Goal: Task Accomplishment & Management: Manage account settings

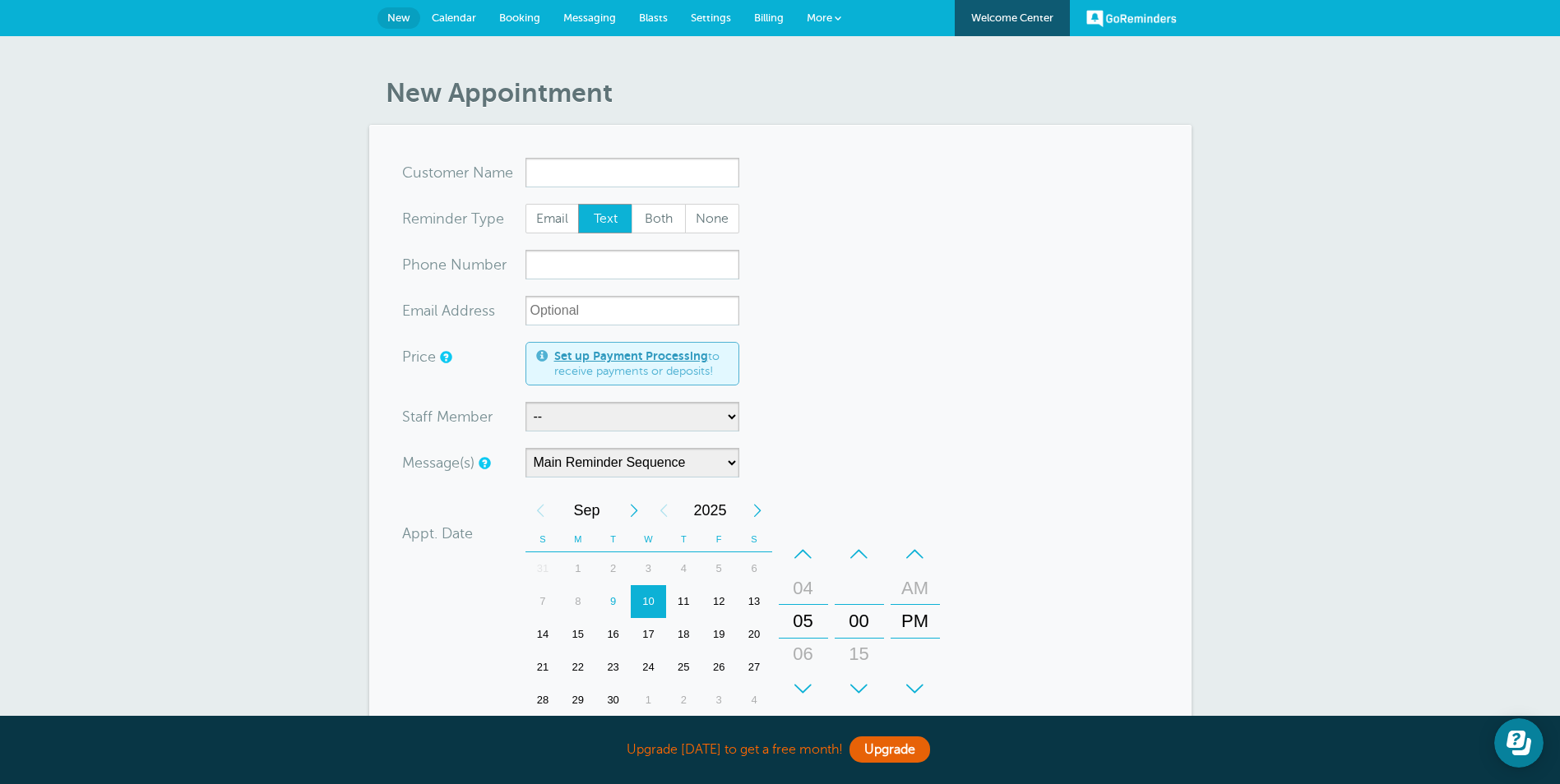
click at [570, 161] on input "x-no-autofill" at bounding box center [632, 172] width 214 height 30
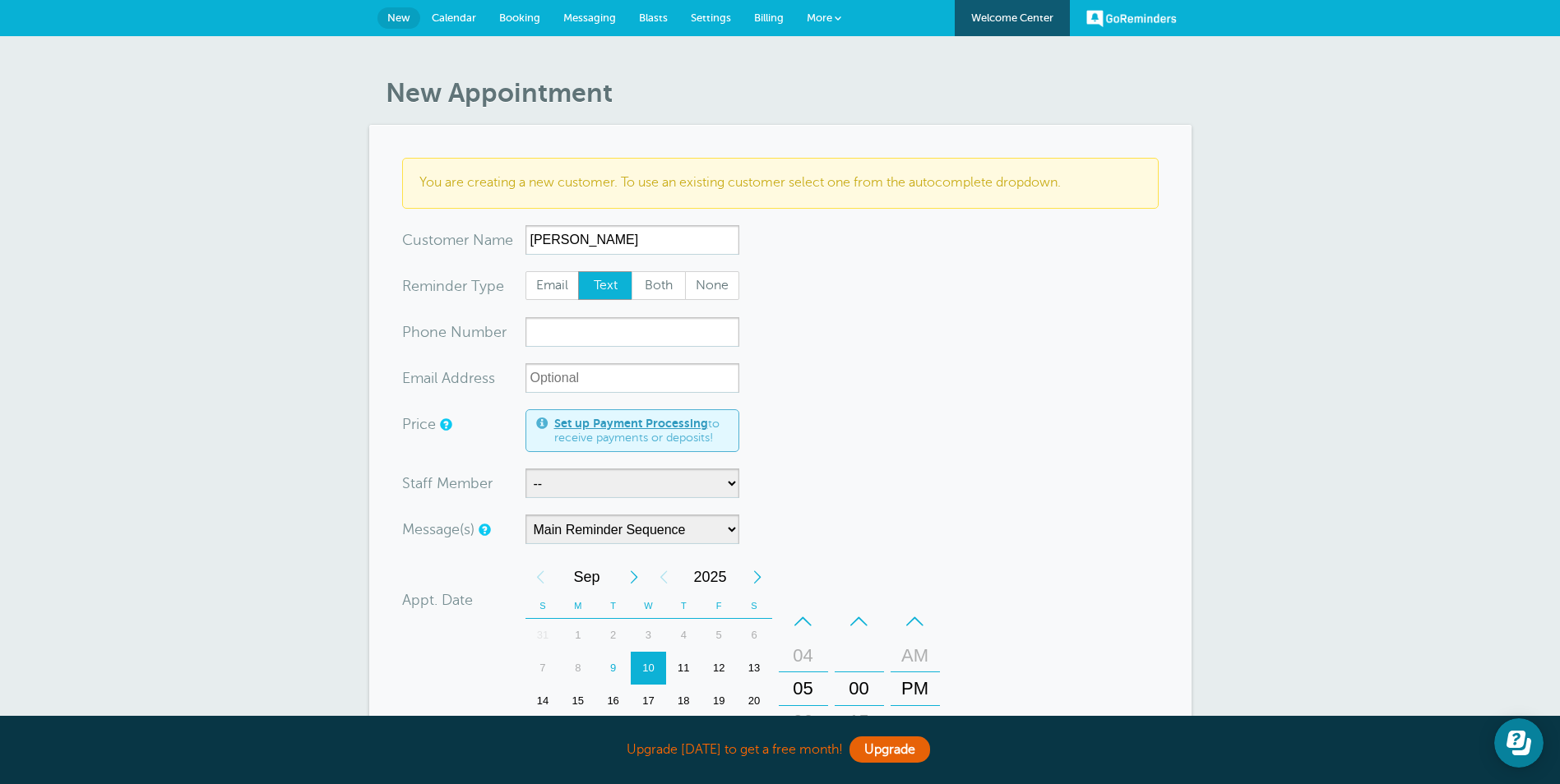
type input "[PERSON_NAME]"
click at [591, 327] on input "xxx-no-autofill" at bounding box center [632, 332] width 214 height 30
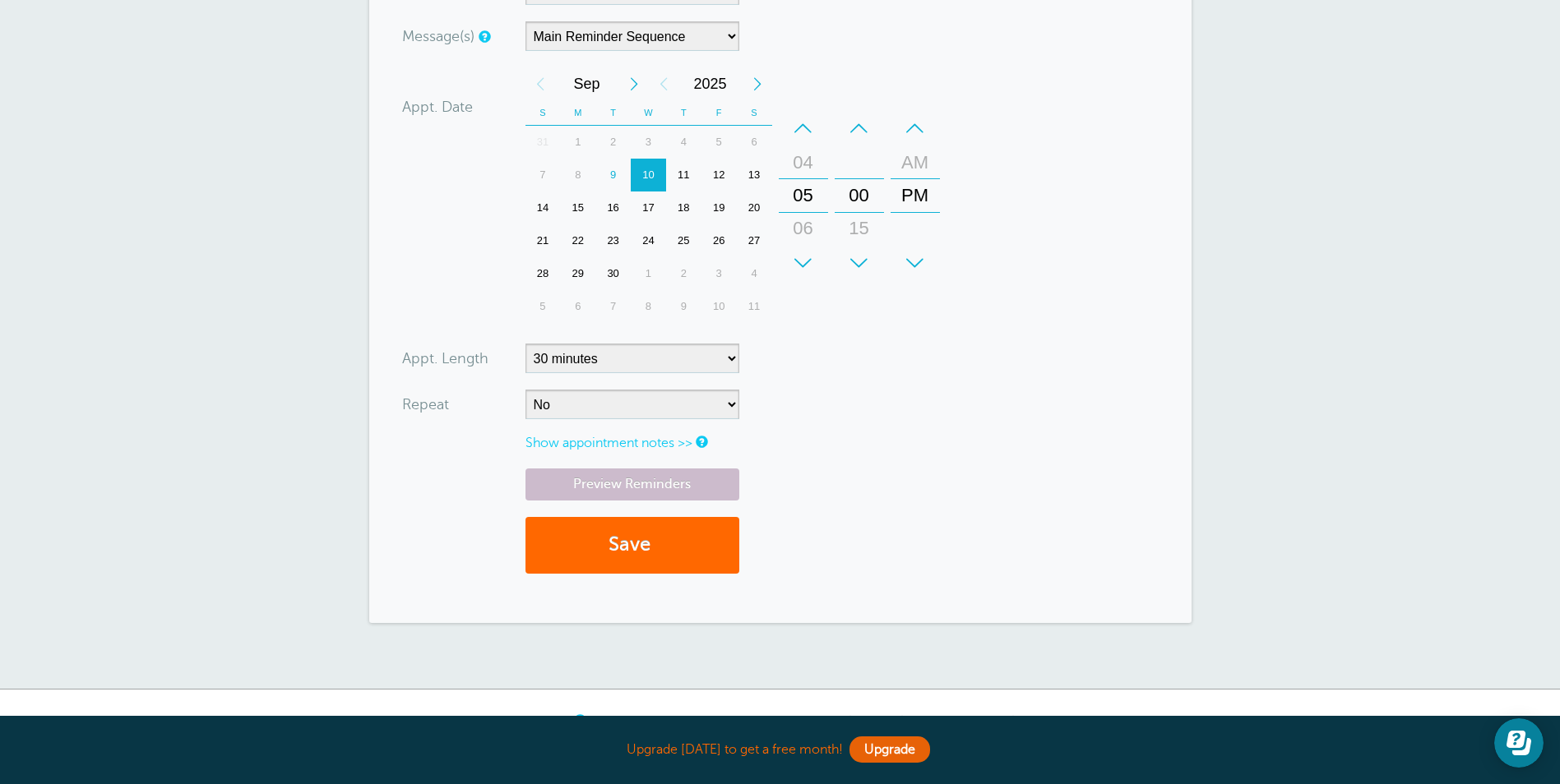
click at [598, 443] on link "Show appointment notes >>" at bounding box center [609, 442] width 167 height 15
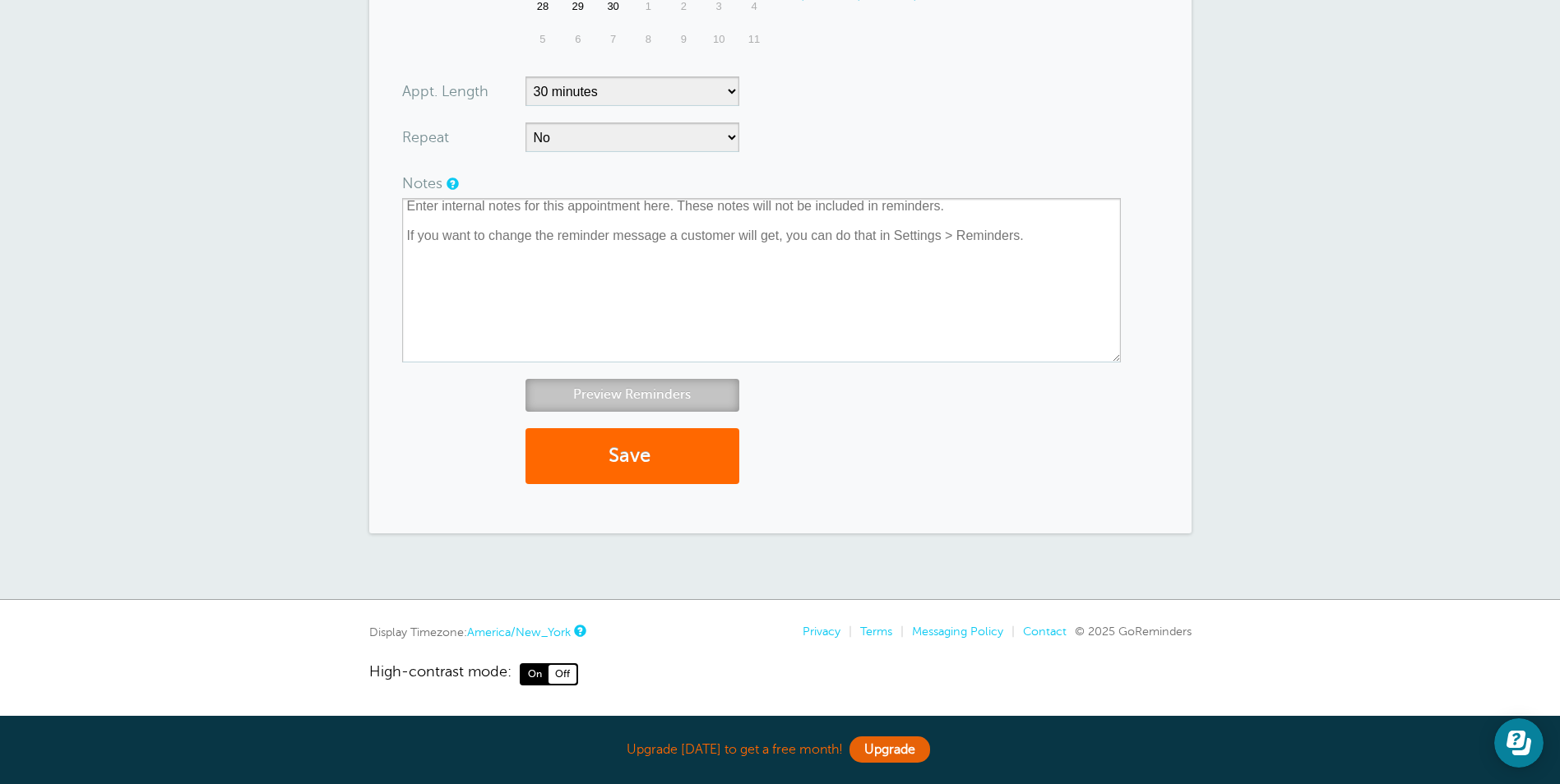
click at [647, 386] on link "Preview Reminders" at bounding box center [632, 394] width 214 height 32
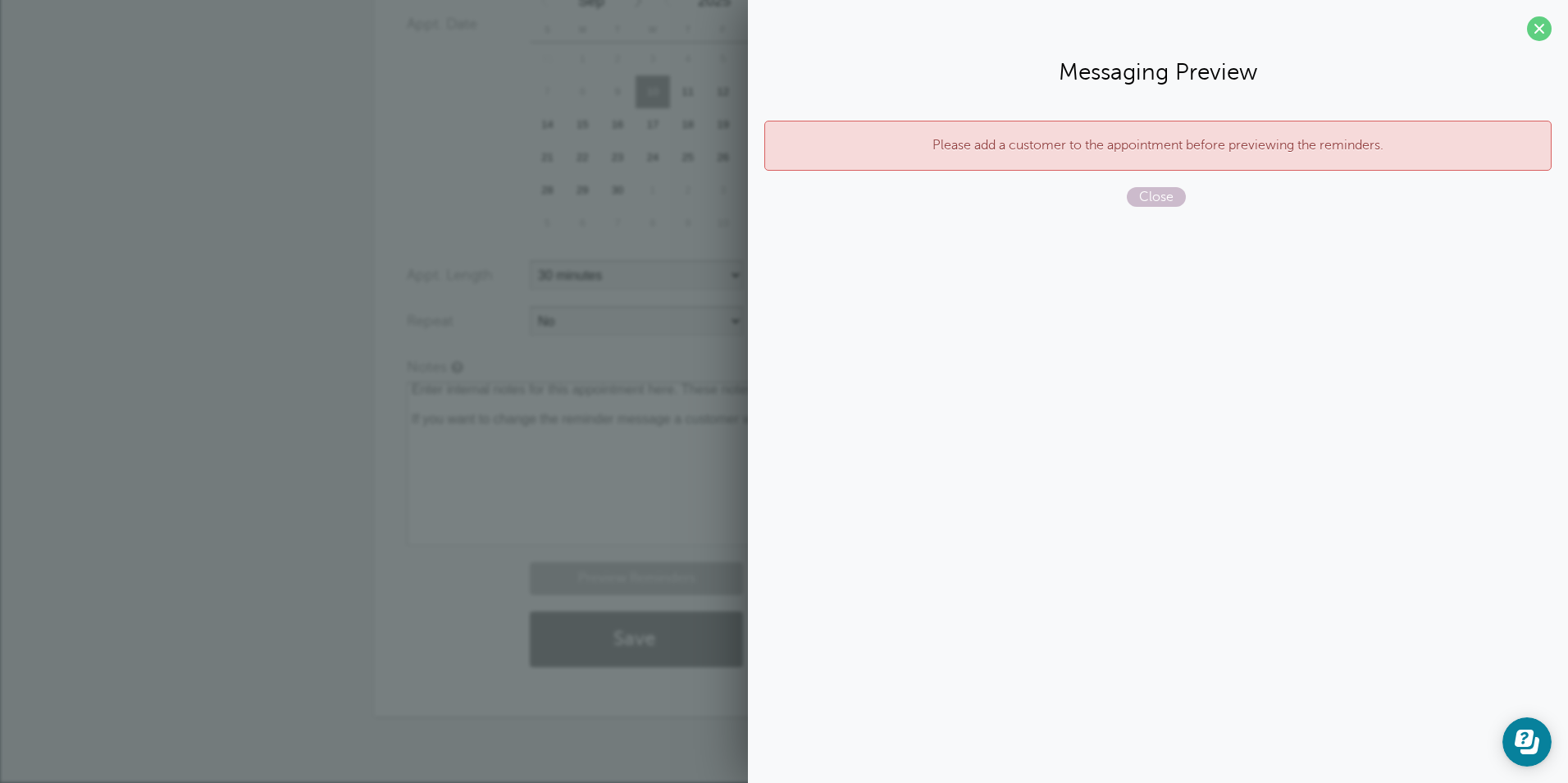
drag, startPoint x: 1139, startPoint y: 125, endPoint x: 1153, endPoint y: 166, distance: 43.3
click at [1139, 126] on div "Please add a customer to the appointment before previewing the reminders." at bounding box center [1157, 146] width 787 height 50
click at [1159, 201] on span "Close" at bounding box center [1156, 197] width 59 height 19
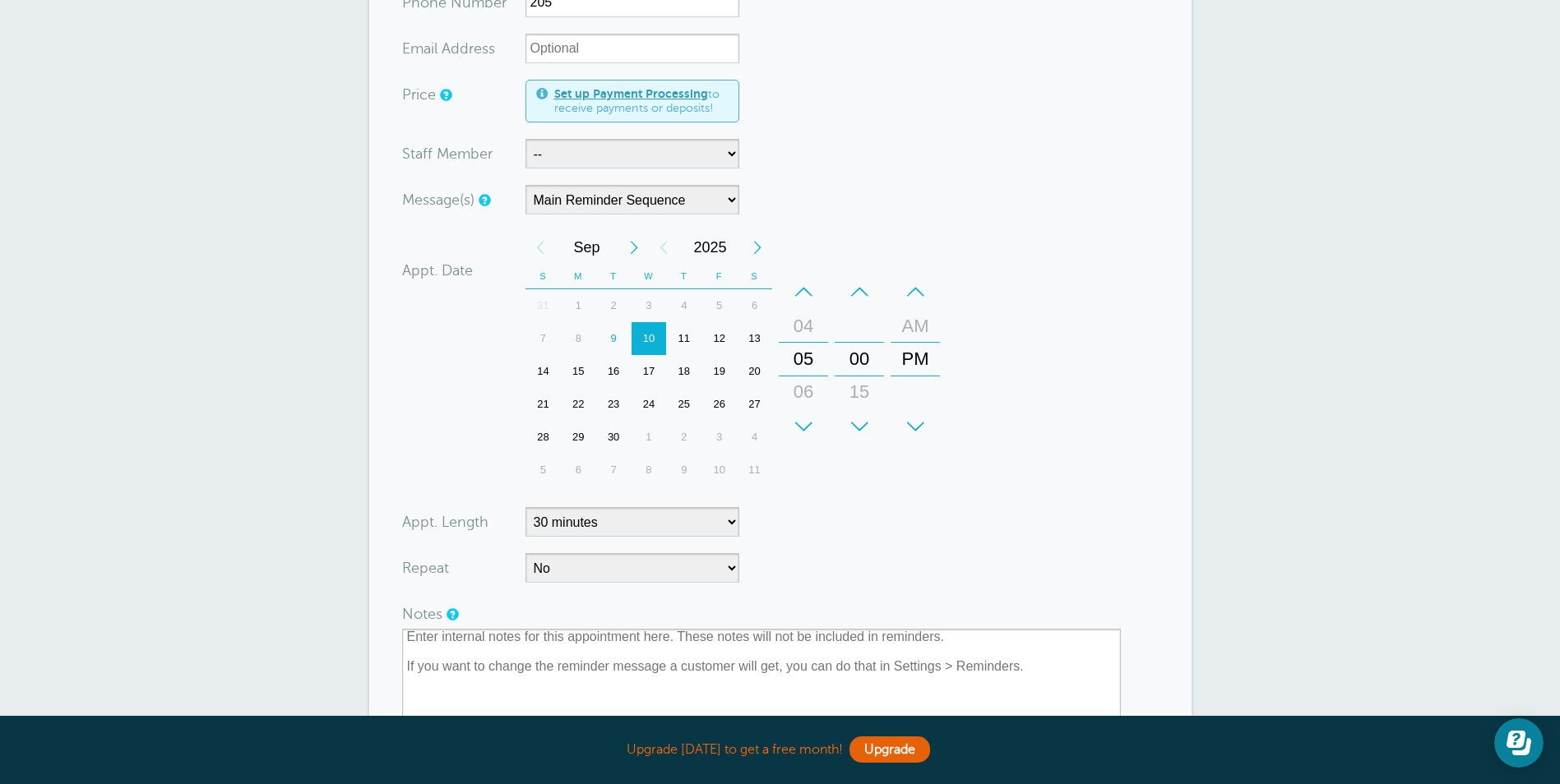
scroll to position [248, 0]
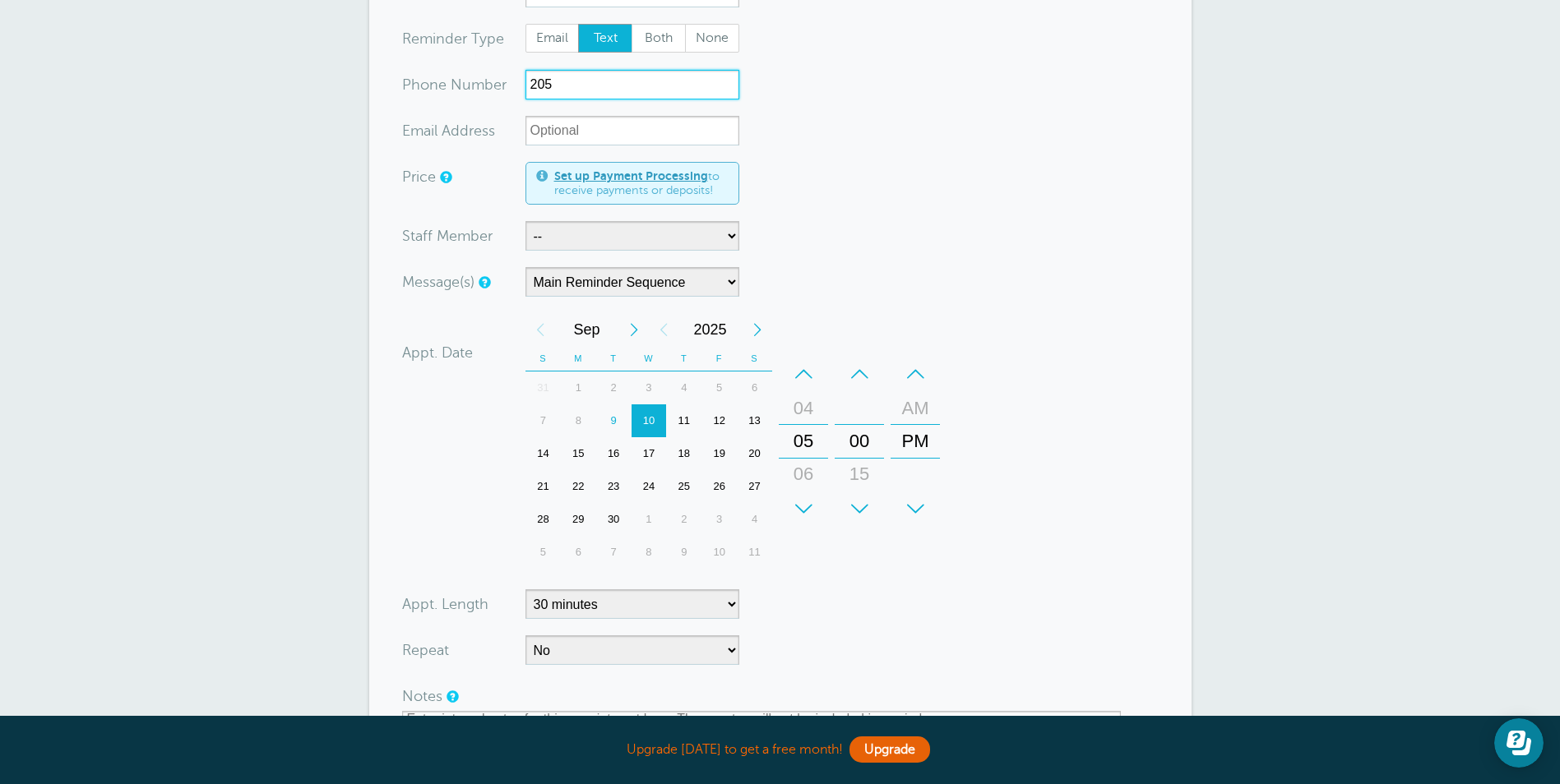
click at [614, 88] on input "205" at bounding box center [632, 84] width 214 height 30
type input "2054351420"
click at [803, 137] on form "You are creating a new customer. To use an existing customer select one from th…" at bounding box center [780, 461] width 756 height 1102
click at [596, 249] on select "-- TAYLOR PATRICK" at bounding box center [632, 235] width 214 height 30
select select "21531"
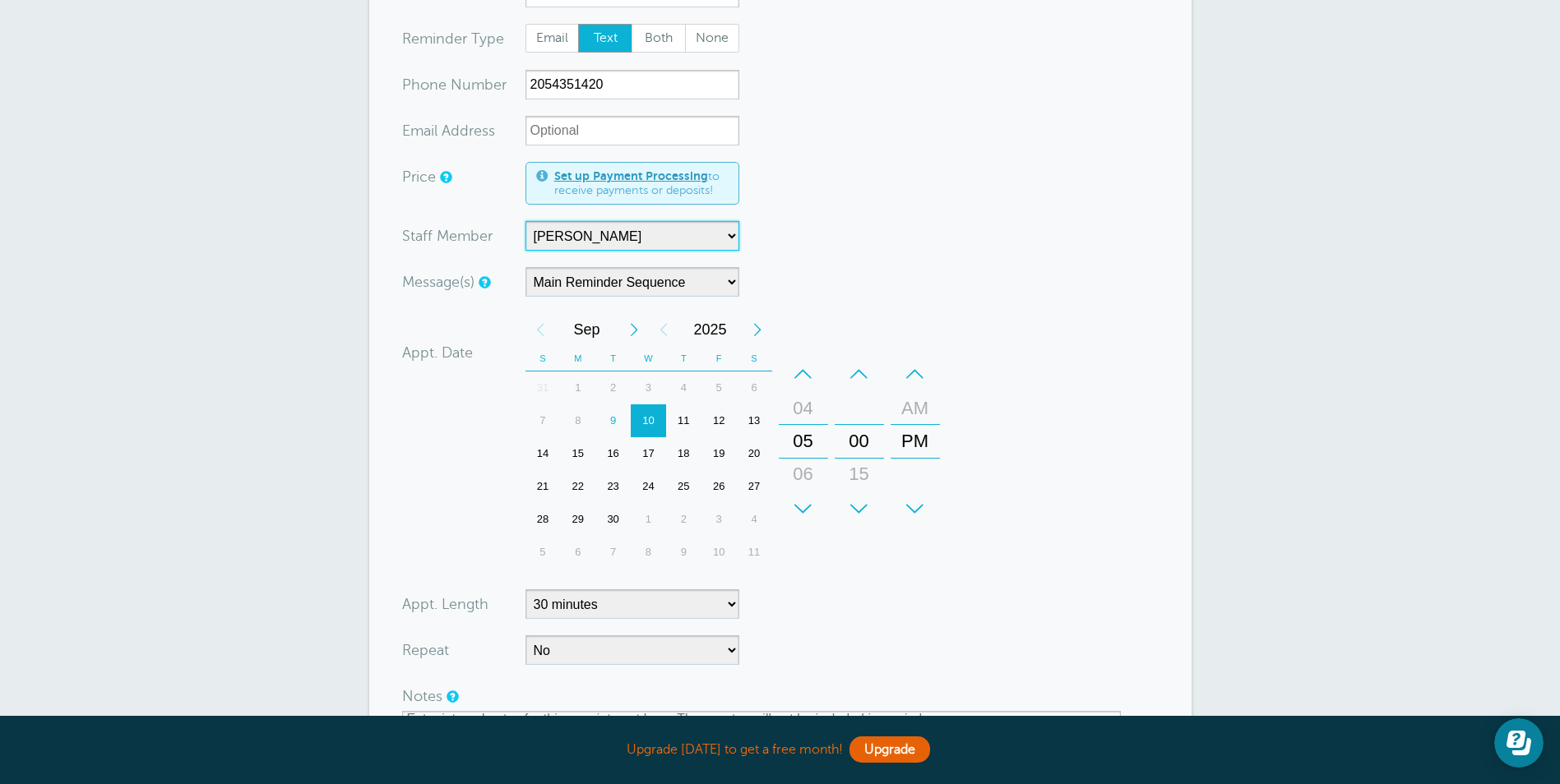
click at [526, 221] on select "-- TAYLOR PATRICK" at bounding box center [632, 235] width 214 height 30
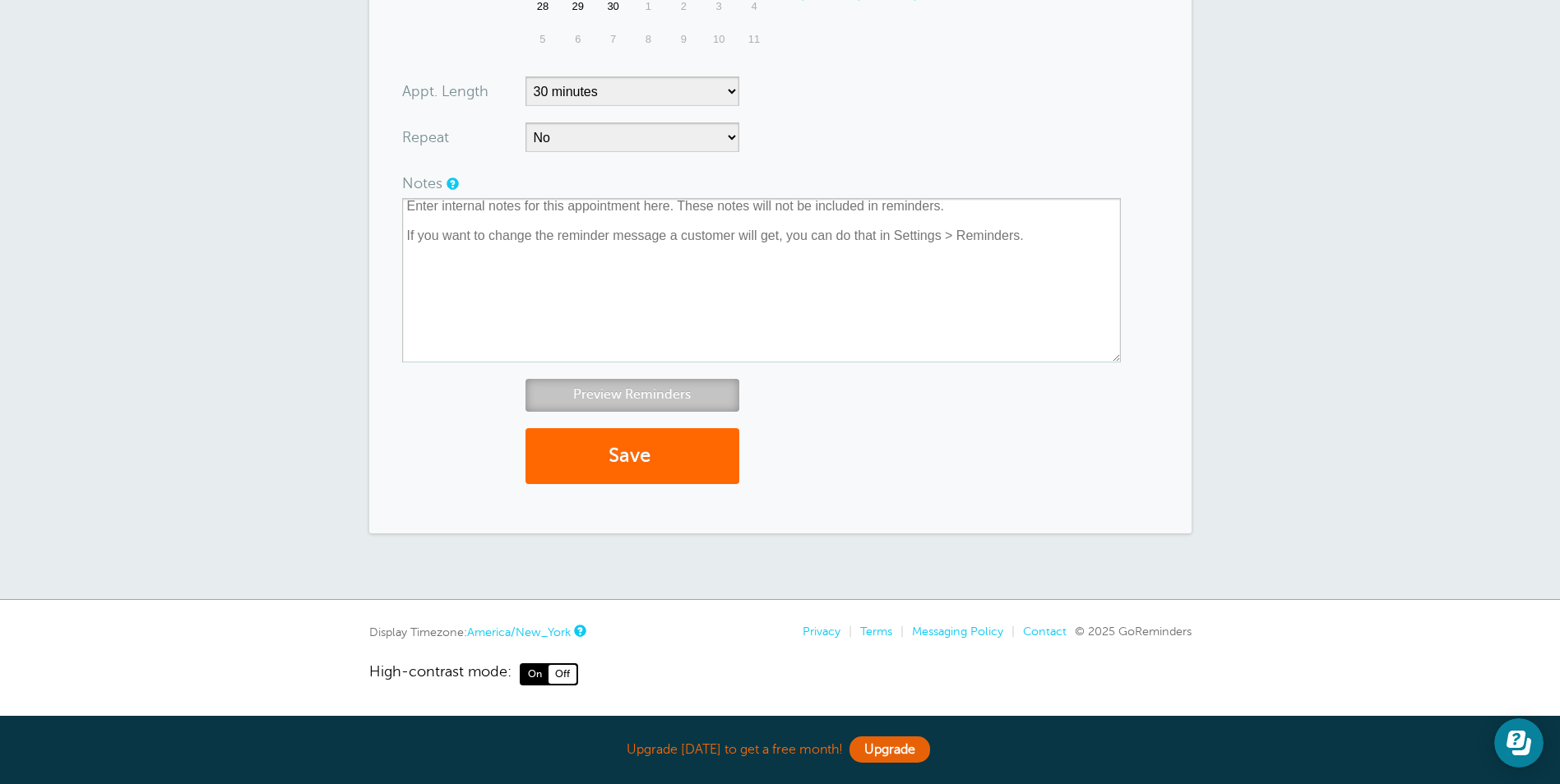
click at [704, 396] on link "Preview Reminders" at bounding box center [632, 394] width 214 height 32
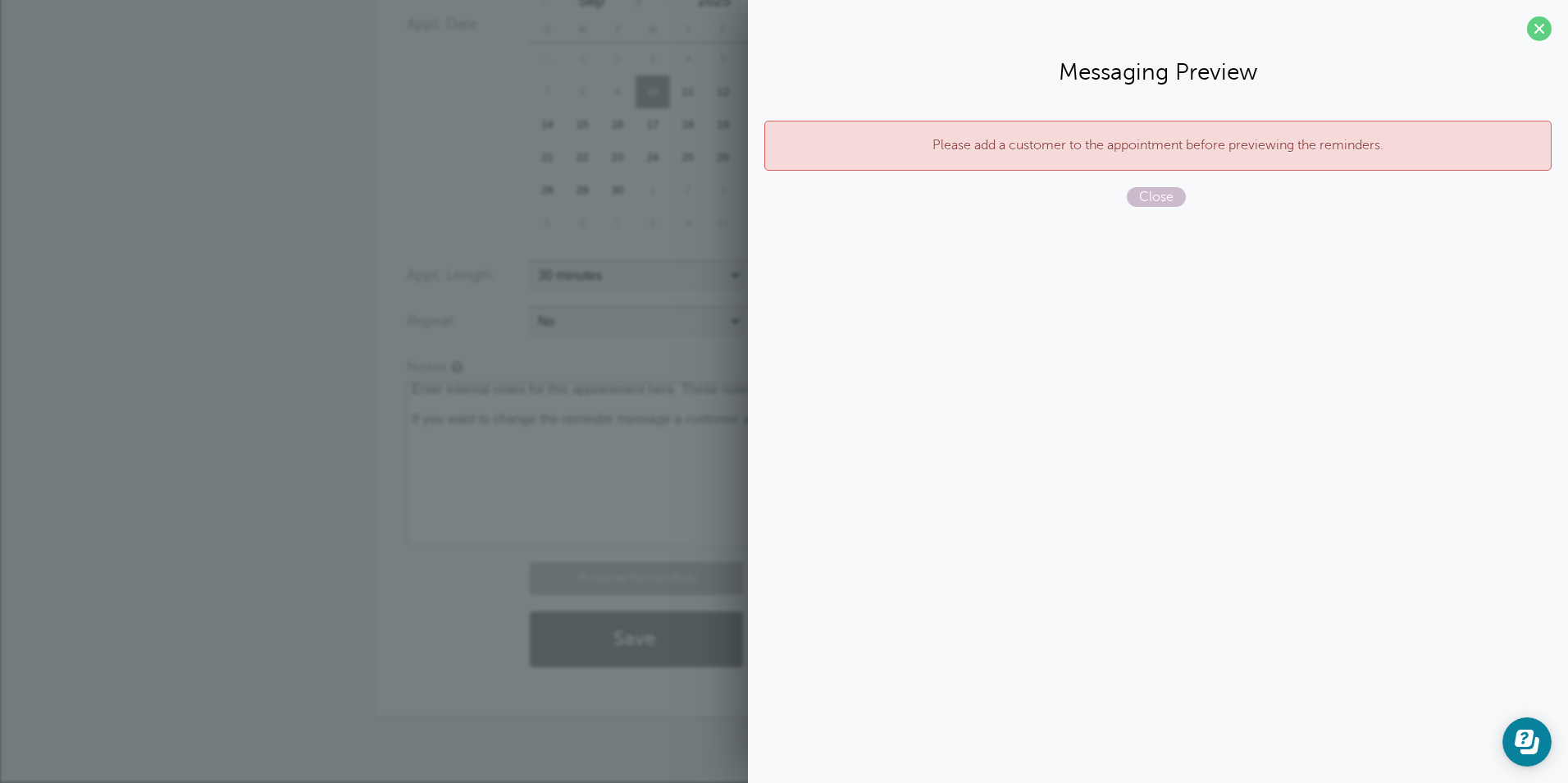
click at [1161, 152] on p "Please add a customer to the appointment before previewing the reminders." at bounding box center [1157, 146] width 753 height 15
click at [1159, 191] on span "Close" at bounding box center [1156, 197] width 59 height 19
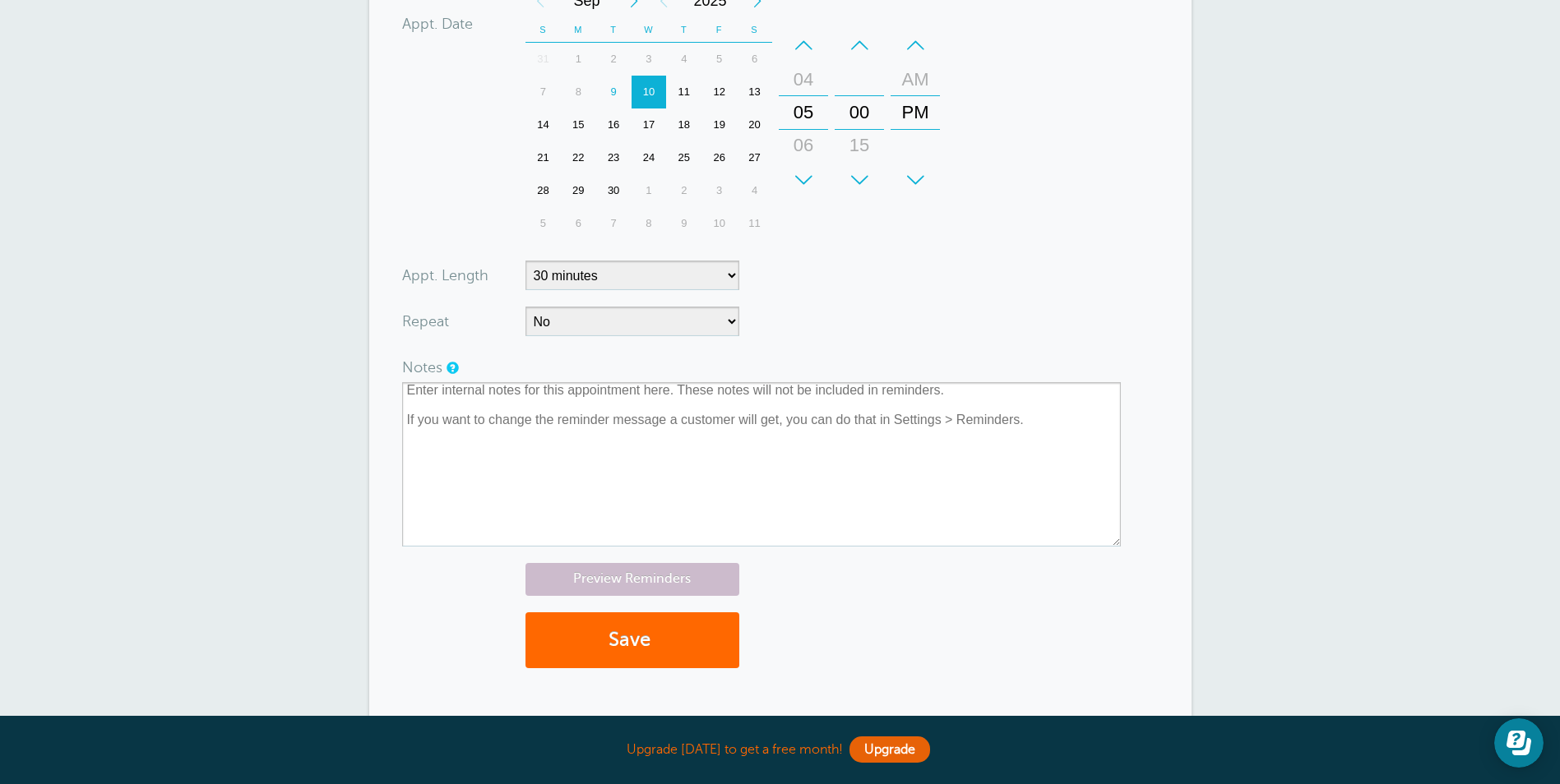
scroll to position [329, 0]
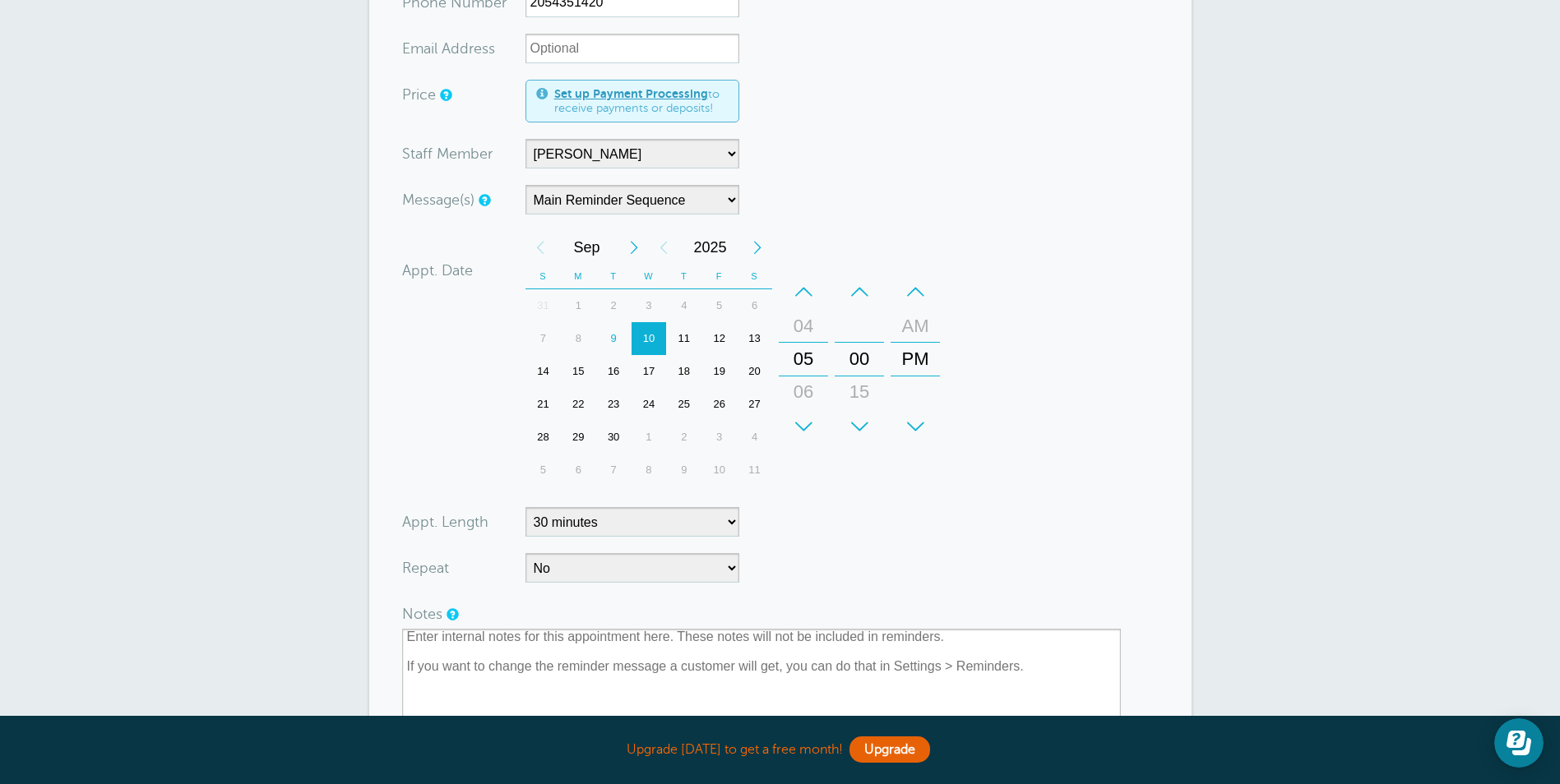
click at [648, 342] on div "10" at bounding box center [648, 339] width 36 height 33
click at [646, 375] on div "17" at bounding box center [648, 372] width 36 height 33
click at [651, 341] on div "10" at bounding box center [648, 339] width 36 height 33
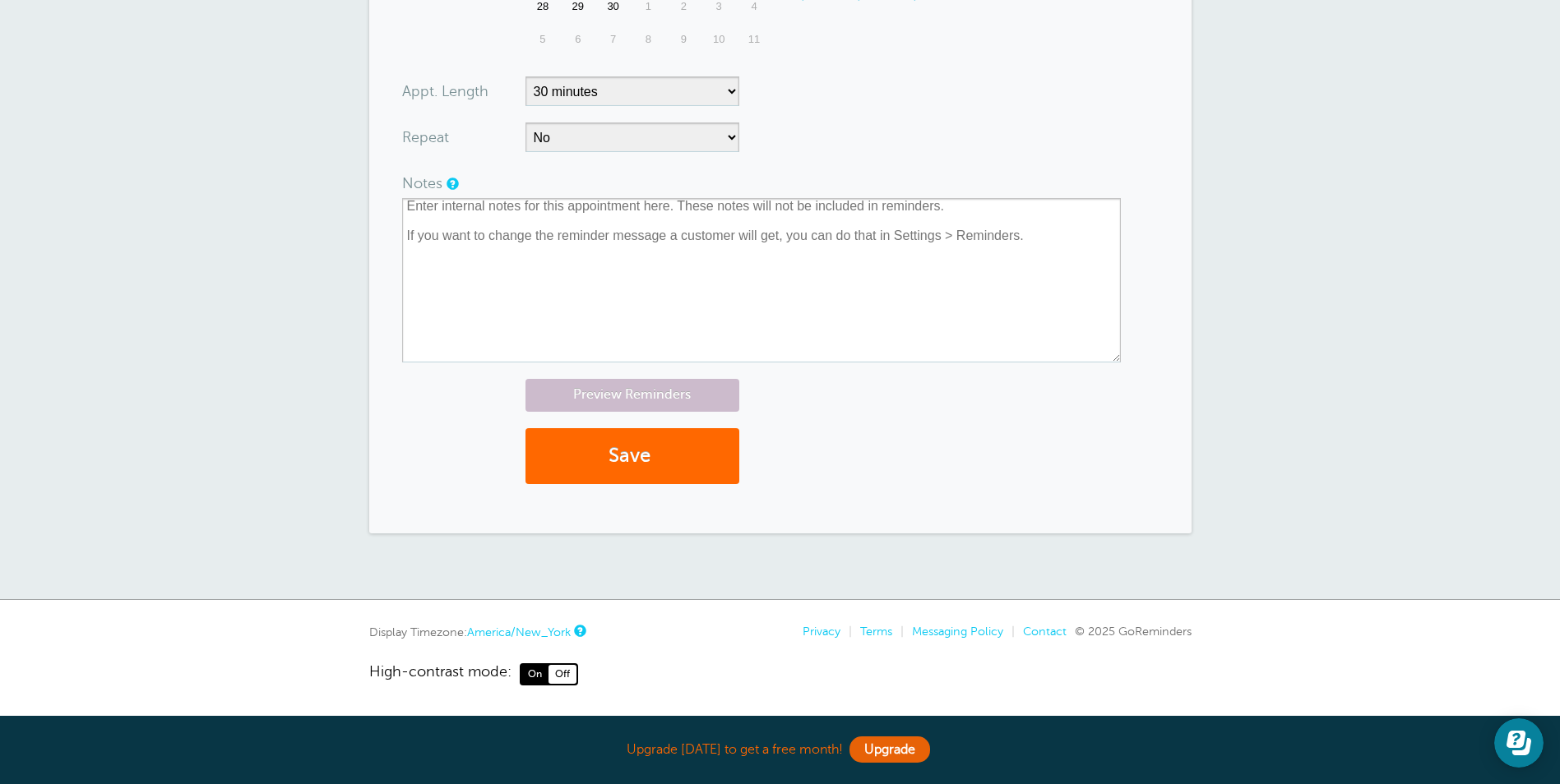
scroll to position [0, 0]
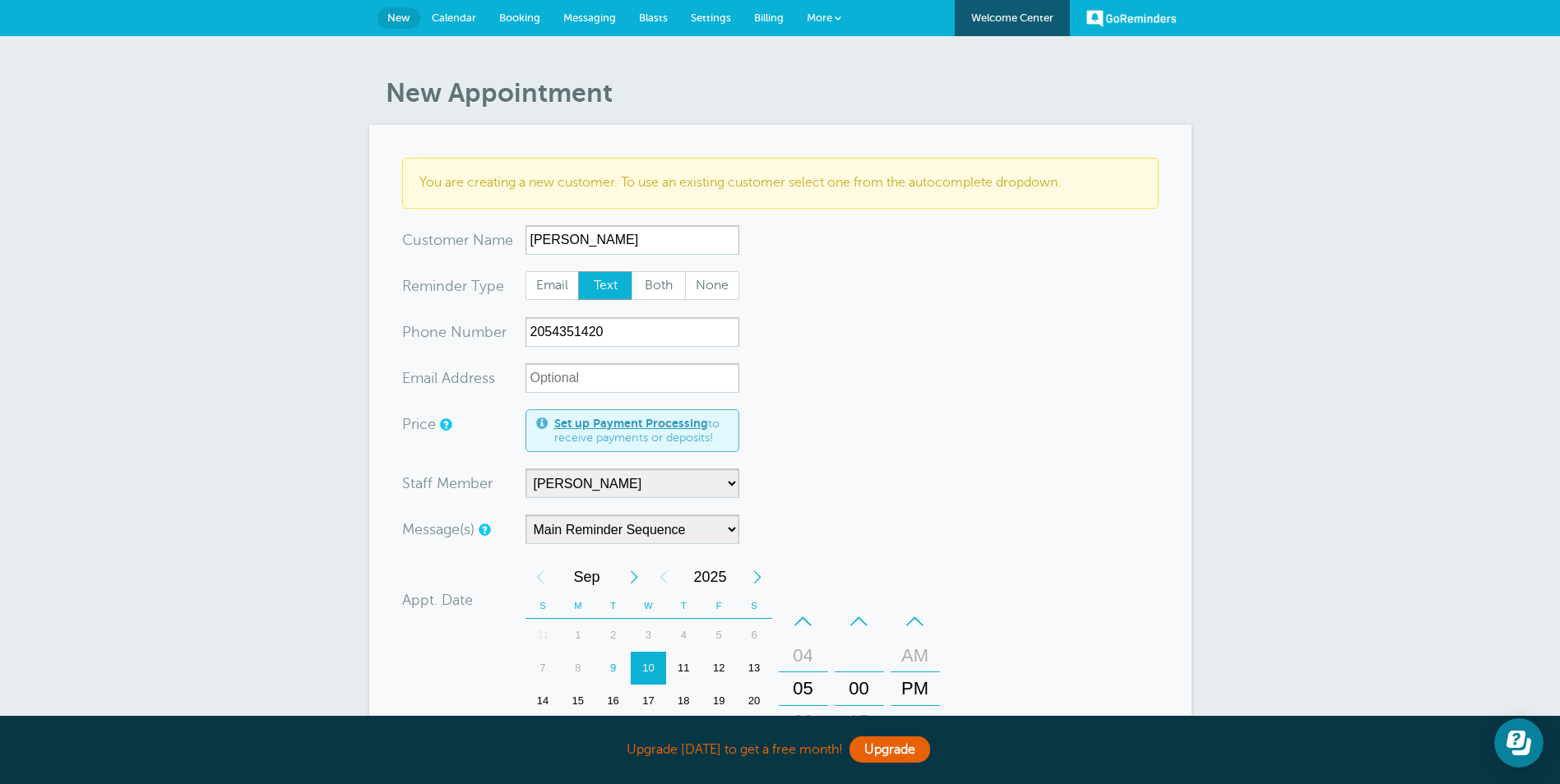
click at [668, 5] on link "Blasts" at bounding box center [653, 17] width 51 height 36
click at [711, 18] on span "Settings" at bounding box center [711, 17] width 41 height 13
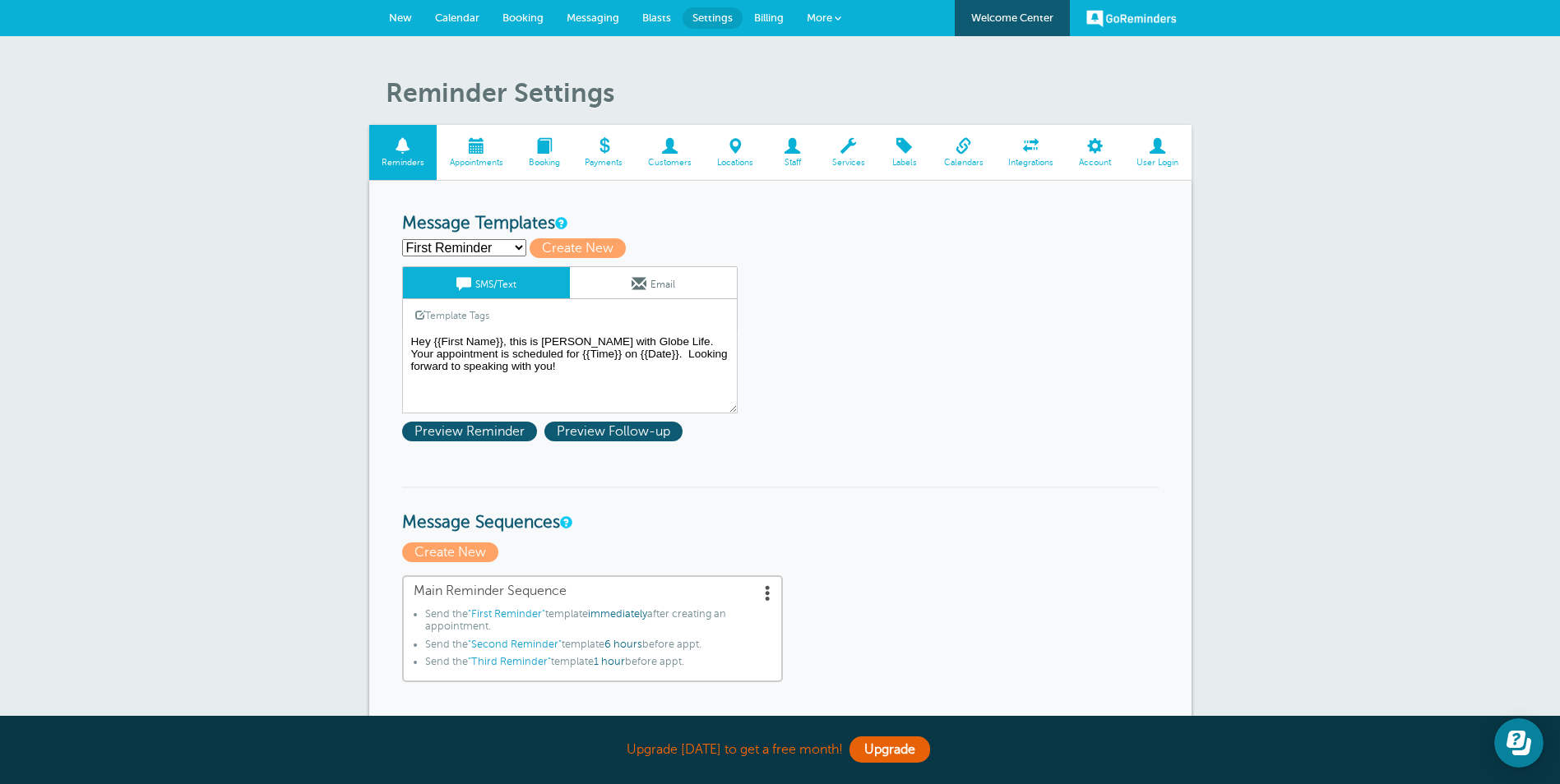
click at [446, 244] on select "First Reminder Second Reminder Third Reminder Create new..." at bounding box center [464, 248] width 124 height 17
select select "161233"
click at [402, 239] on select "First Reminder Second Reminder Third Reminder Create new..." at bounding box center [464, 248] width 124 height 17
type input "Second Reminder"
type textarea "Hi {{First Name}}, quick reminder about our appointment at {{Time}} on {{Date}}."
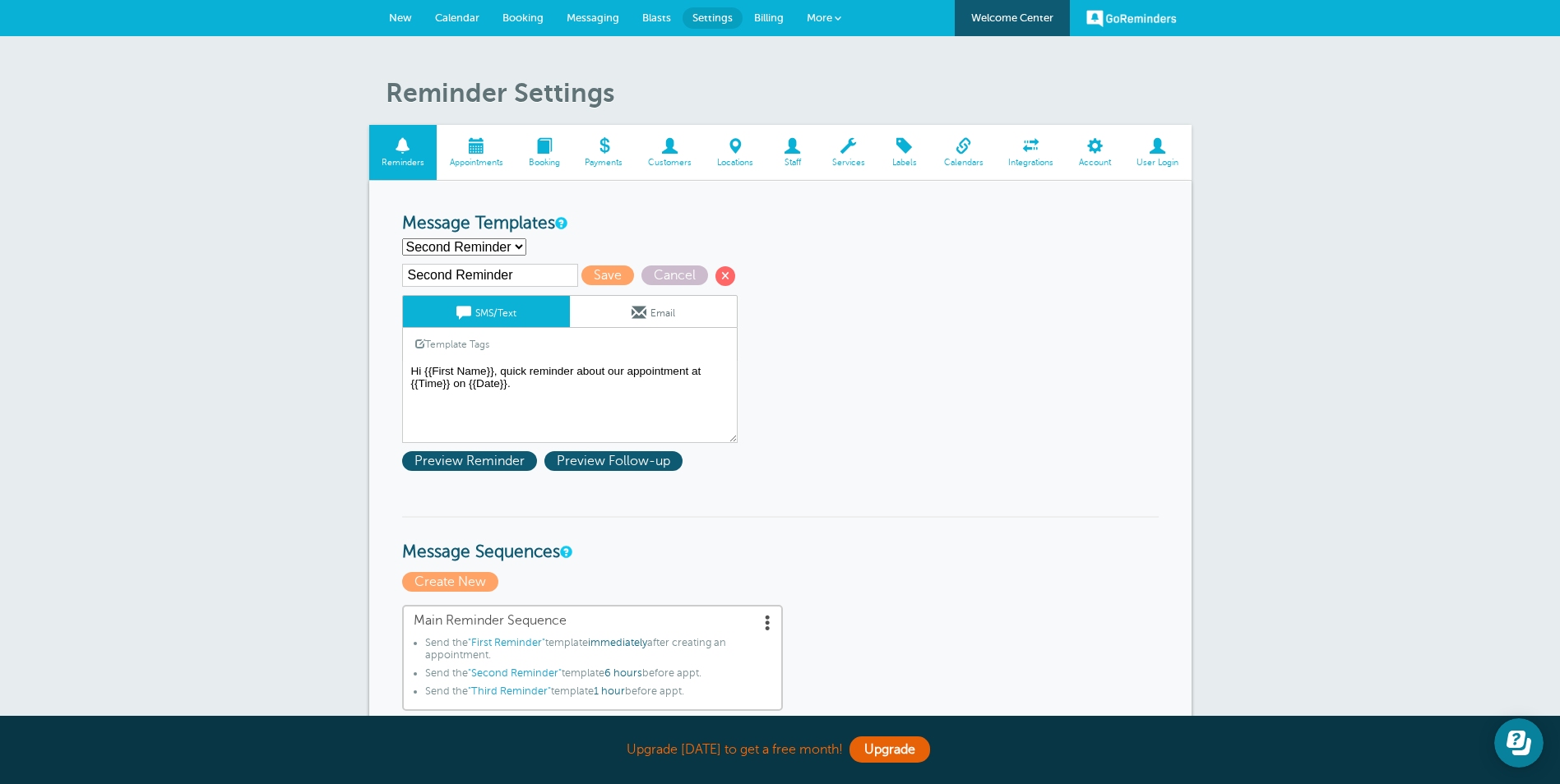
click at [504, 276] on input "Second Reminder" at bounding box center [490, 276] width 176 height 23
click at [472, 280] on input "Second Reminder" at bounding box center [490, 276] width 176 height 23
click at [548, 281] on input "Second Reminder" at bounding box center [490, 276] width 176 height 23
click at [511, 248] on select "First Reminder Second Reminder Third Reminder Create new..." at bounding box center [464, 247] width 124 height 17
select select "161231"
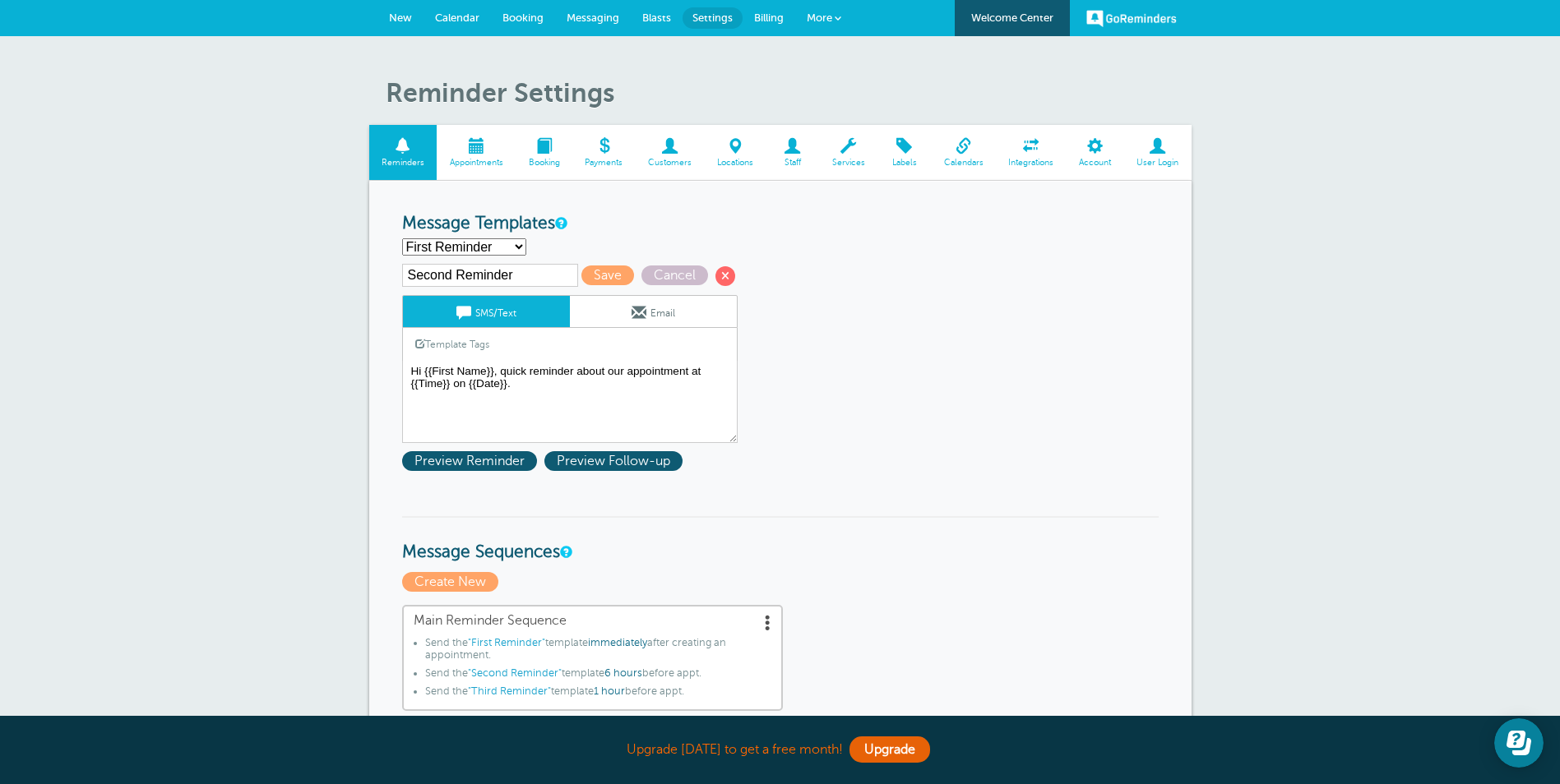
click at [402, 238] on select "First Reminder Second Reminder Third Reminder Create new..." at bounding box center [464, 247] width 124 height 17
type input "First Reminder"
type textarea "Hey {{First Name}}, this is Taylor with Globe Life. Your appointment is schedul…"
click at [493, 247] on select "First Reminder Second Reminder Third Reminder Create new..." at bounding box center [464, 247] width 124 height 17
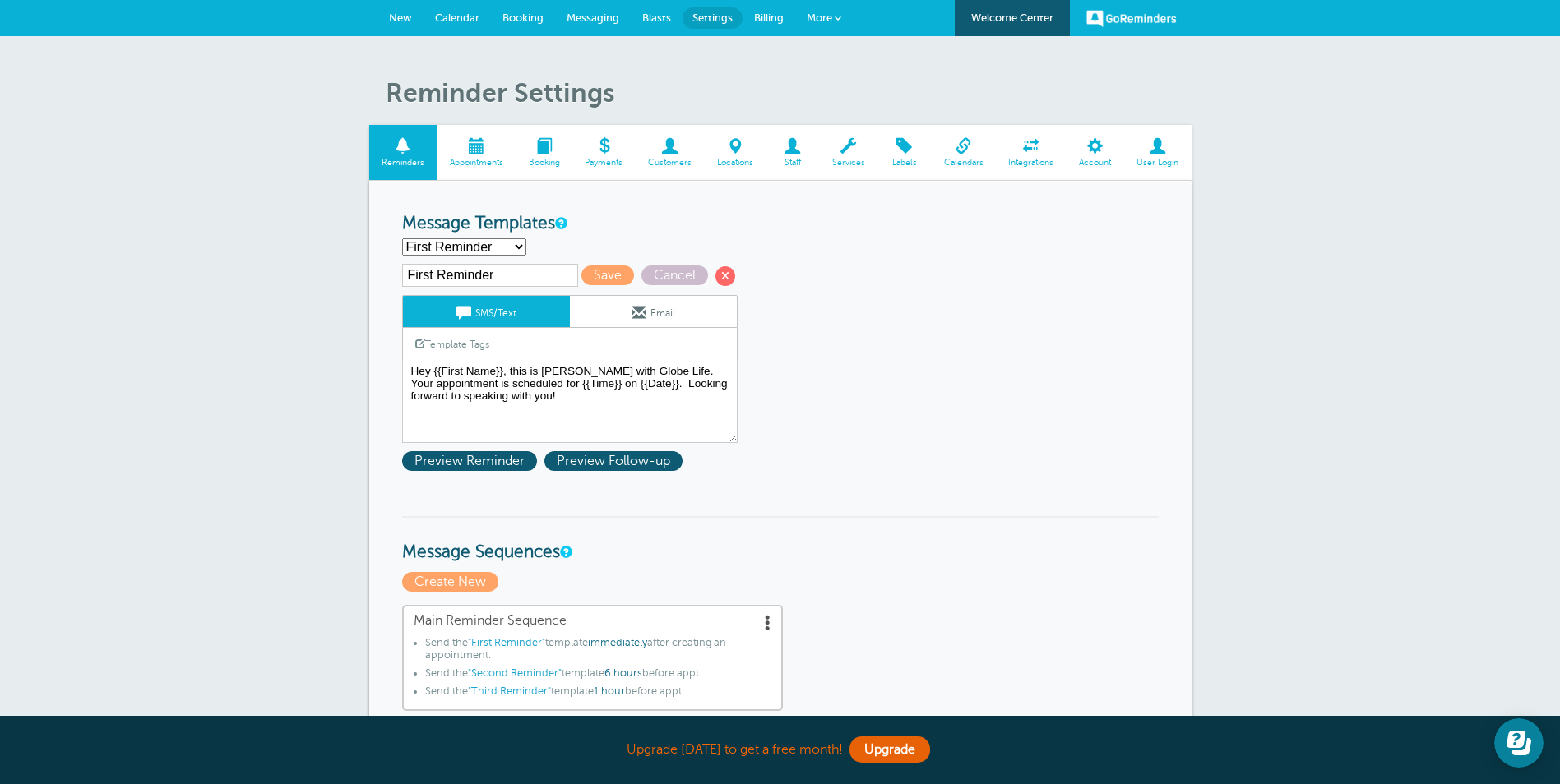
select select "161233"
click at [402, 238] on select "First Reminder Second Reminder Third Reminder Create new..." at bounding box center [464, 247] width 124 height 17
type input "Second Reminder"
type textarea "Hi {{First Name}}, quick reminder about our appointment at {{Time}} on {{Date}}."
click at [511, 274] on input "Second Reminder" at bounding box center [490, 276] width 176 height 23
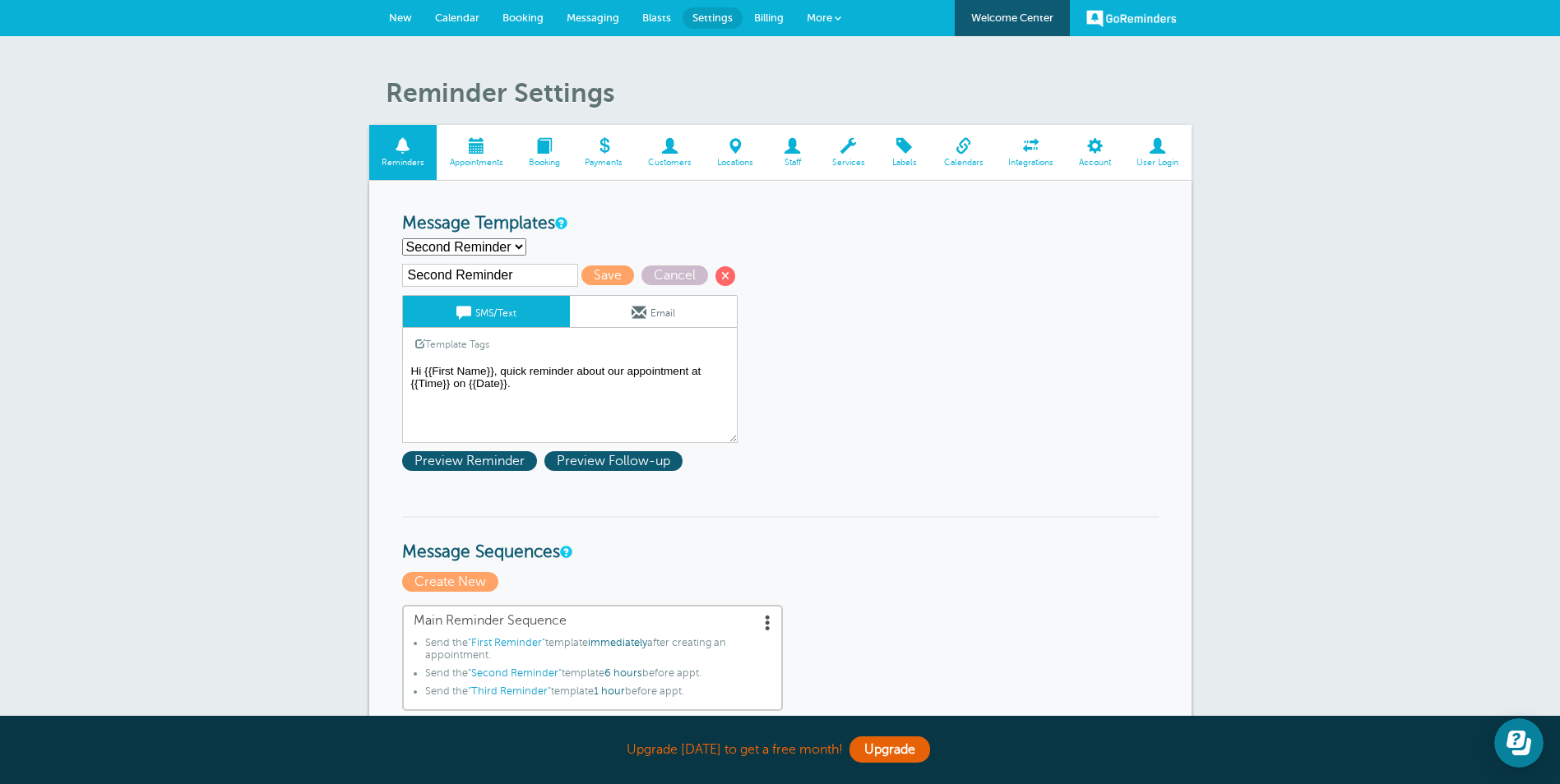
click at [505, 253] on select "First Reminder Second Reminder Third Reminder Create new..." at bounding box center [464, 247] width 124 height 17
select select "161234"
click at [402, 238] on select "First Reminder Second Reminder Third Reminder Create new..." at bounding box center [464, 247] width 124 height 17
type input "Third Reminder"
type textarea "Hey {{First Name}}, looking forward to our conversation here in the next hour"
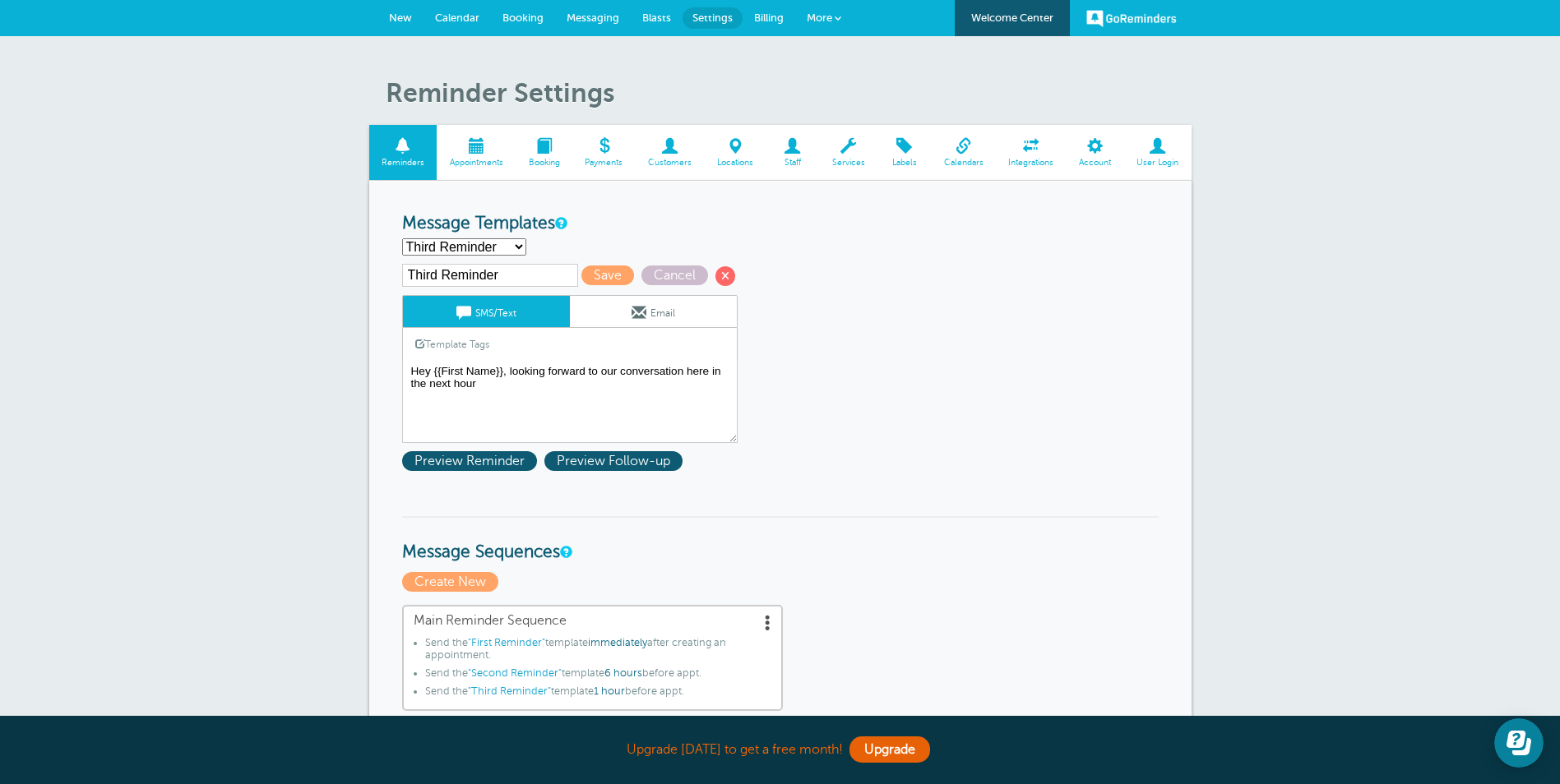
click at [495, 251] on select "First Reminder Second Reminder Third Reminder Create new..." at bounding box center [464, 247] width 124 height 17
click at [493, 248] on select "First Reminder Second Reminder Third Reminder Create new..." at bounding box center [464, 247] width 124 height 17
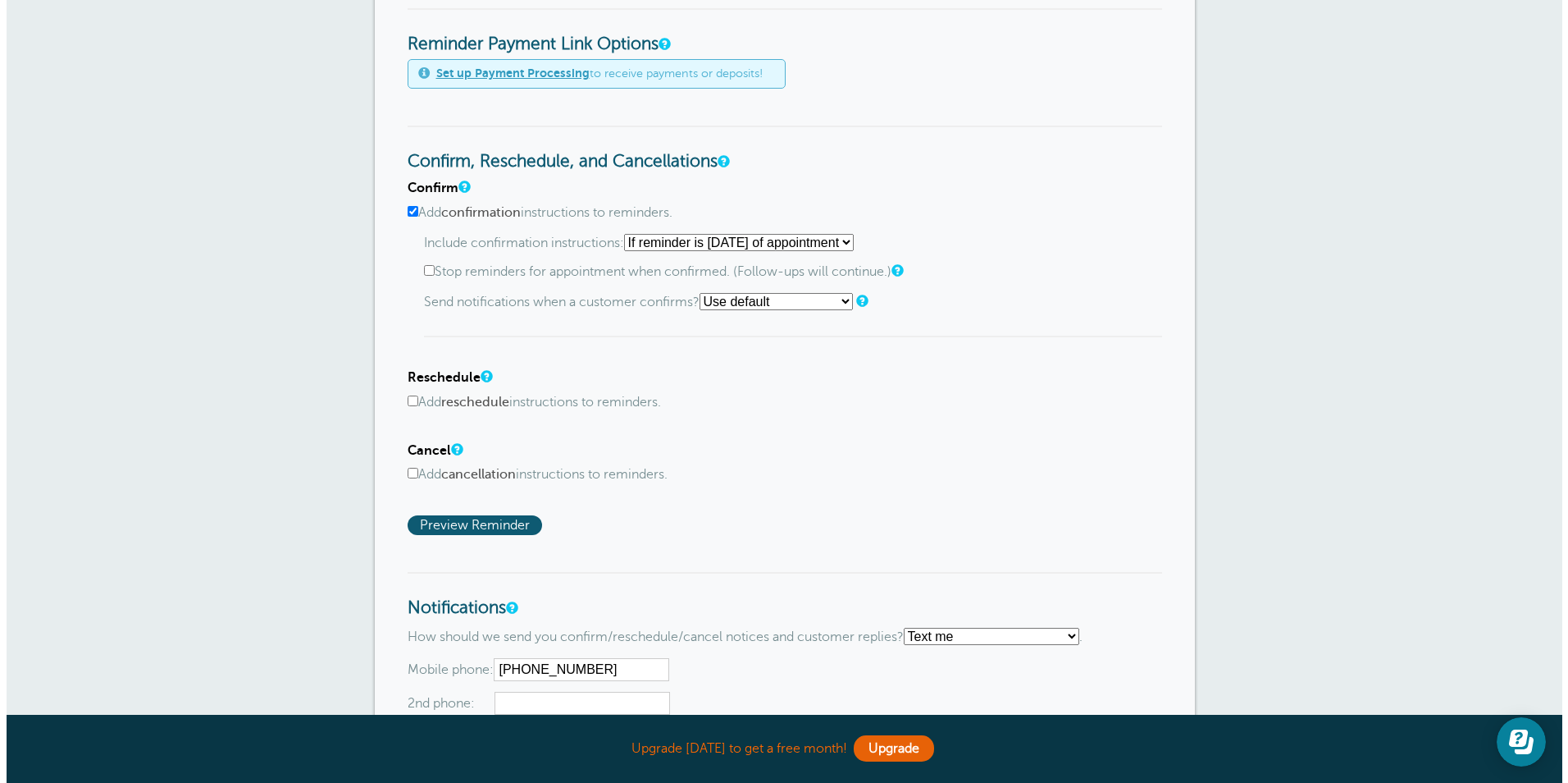
scroll to position [492, 0]
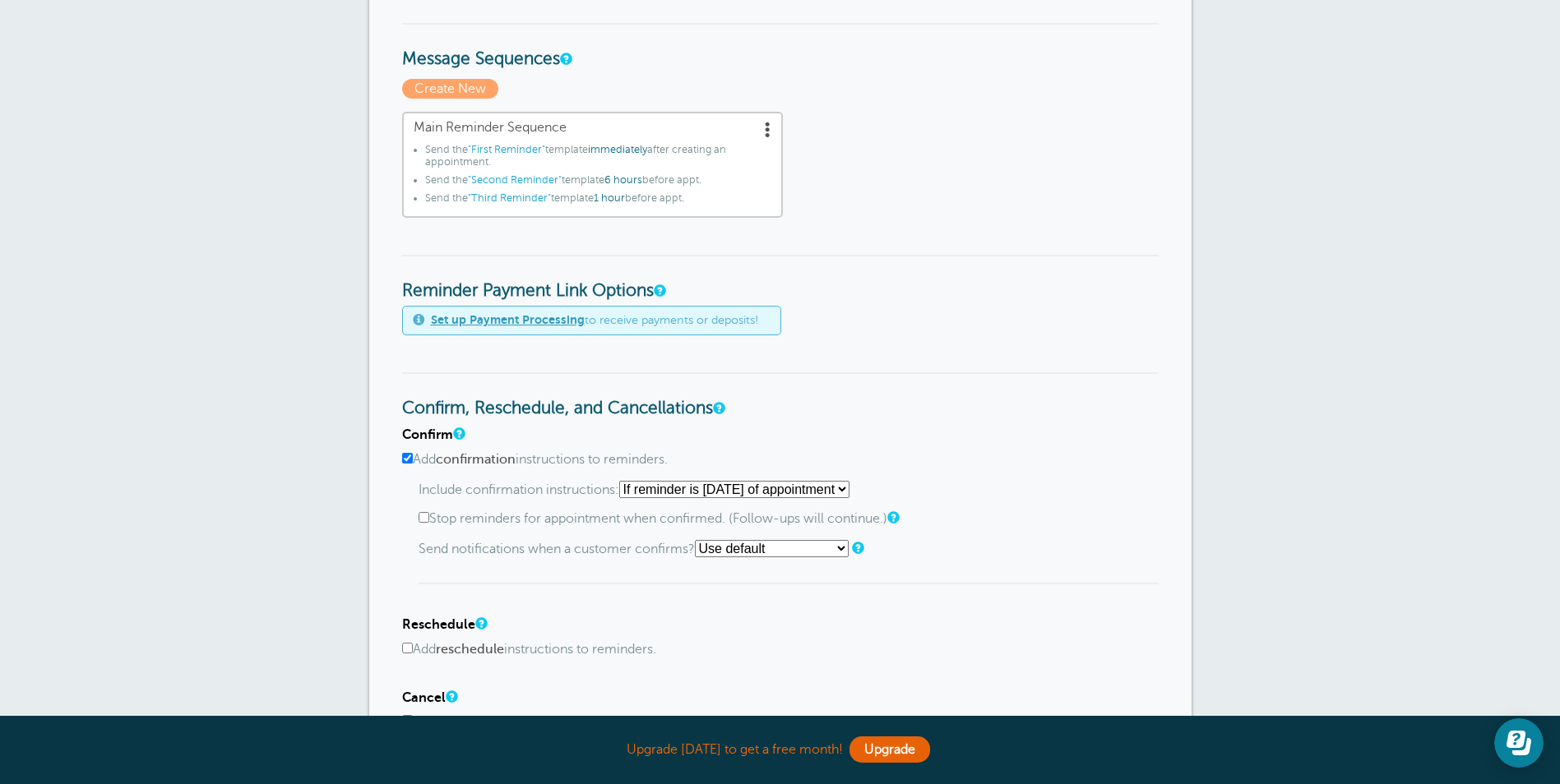
click at [510, 177] on span ""Second Reminder"" at bounding box center [514, 180] width 94 height 12
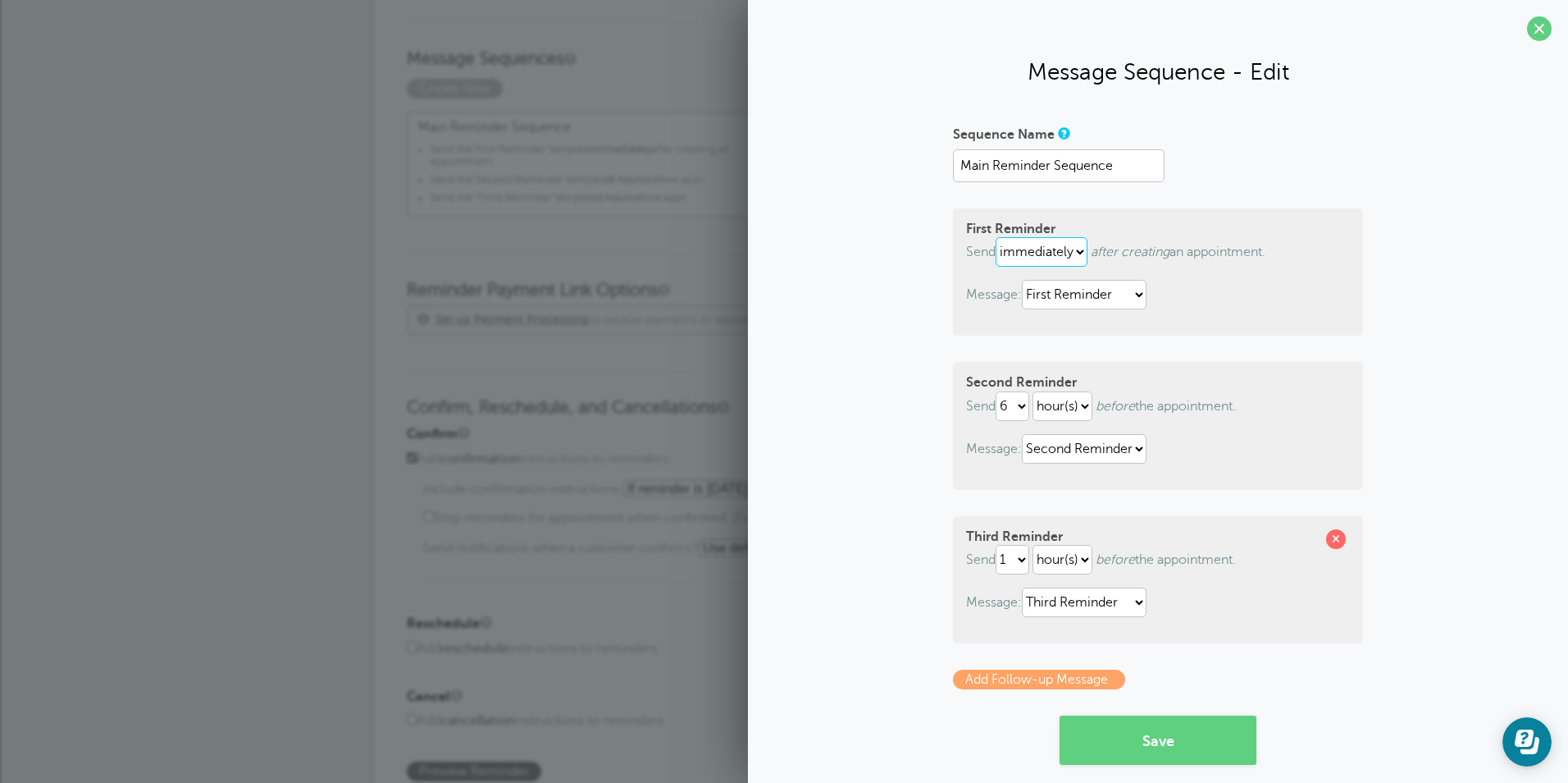
click at [1033, 252] on select "immediately 1 2 3 4 5 6 7 8 9 10 11 12 13 14 15 16 17 18 19 20 21 22 23 24 25 2…" at bounding box center [1041, 251] width 92 height 30
click at [997, 408] on select "1 2 3 4 5 6 7 8 9 10 11 12 13 14 15 16 17 18 19 20 21 22 23 24 25 26 27 28 29 30" at bounding box center [1012, 406] width 34 height 30
click at [996, 392] on select "1 2 3 4 5 6 7 8 9 10 11 12 13 14 15 16 17 18 19 20 21 22 23 24 25 26 27 28 29 30" at bounding box center [1012, 406] width 34 height 30
click at [1334, 546] on span at bounding box center [1336, 539] width 19 height 19
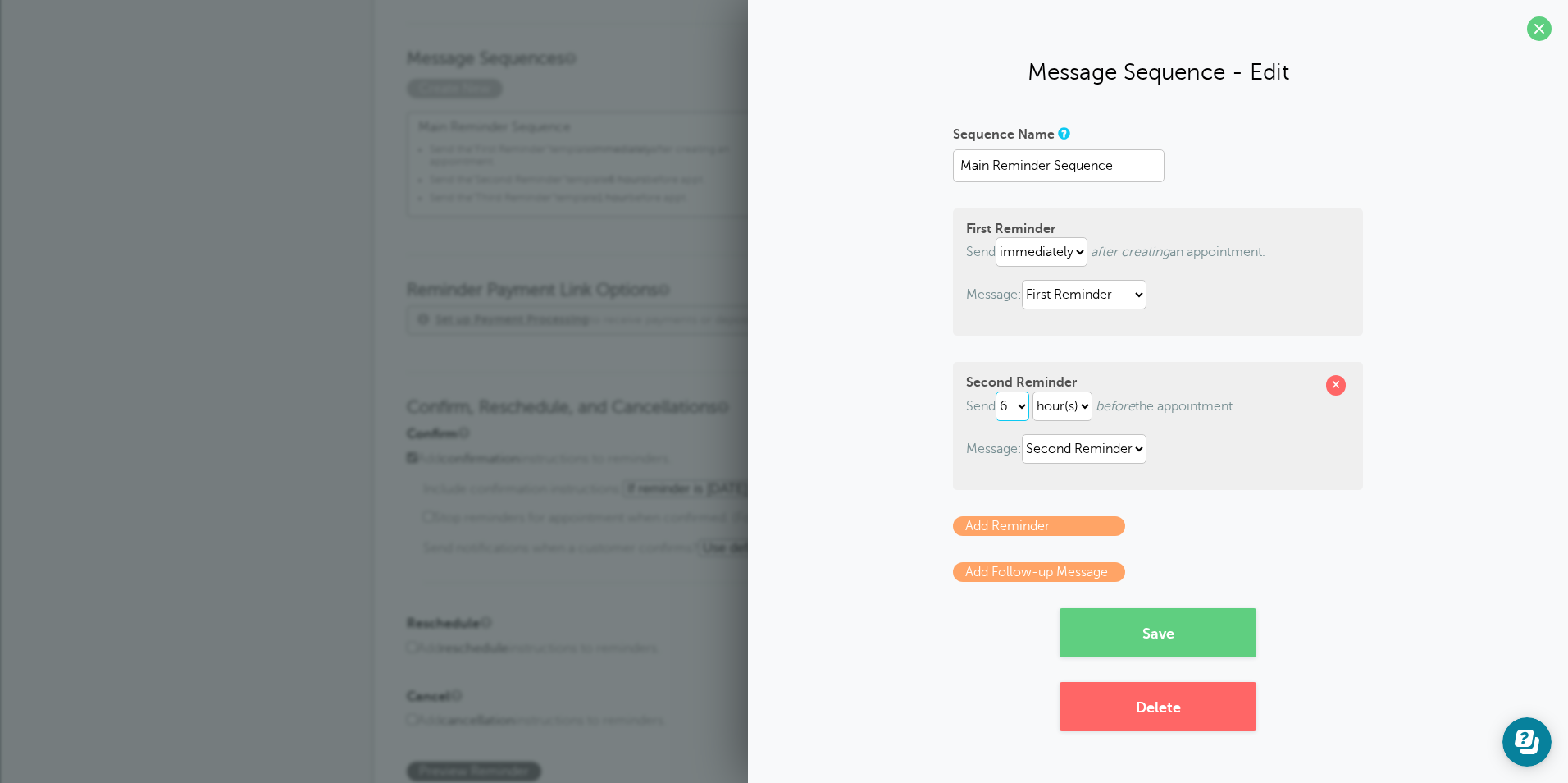
click at [1014, 400] on select "1 2 3 4 5 6 7 8 9 10 11 12 13 14 15 16 17 18 19 20 21 22 23 24 25 26 27 28 29 30" at bounding box center [1012, 406] width 34 height 30
select select "1"
click at [999, 392] on select "1 2 3 4 5 6 7 8 9 10 11 12 13 14 15 16 17 18 19 20 21 22 23 24 25 26 27 28 29 30" at bounding box center [1012, 406] width 34 height 30
click at [1143, 635] on button "Save" at bounding box center [1158, 632] width 197 height 49
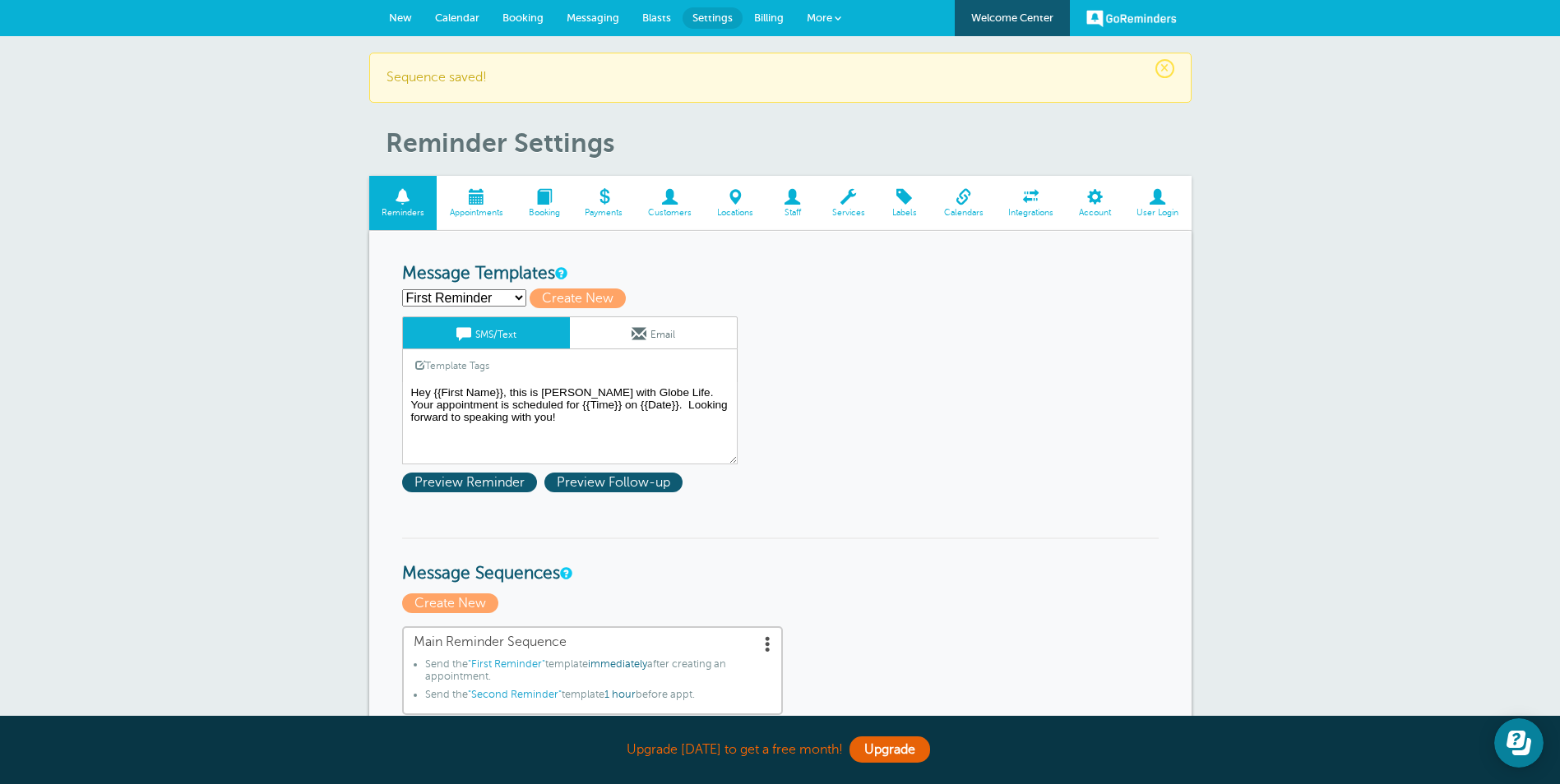
click at [491, 288] on div "First Reminder Second Reminder Third Reminder Create new... Create New" at bounding box center [780, 298] width 756 height 19
click at [481, 299] on select "First Reminder Second Reminder Third Reminder Create new..." at bounding box center [464, 298] width 124 height 17
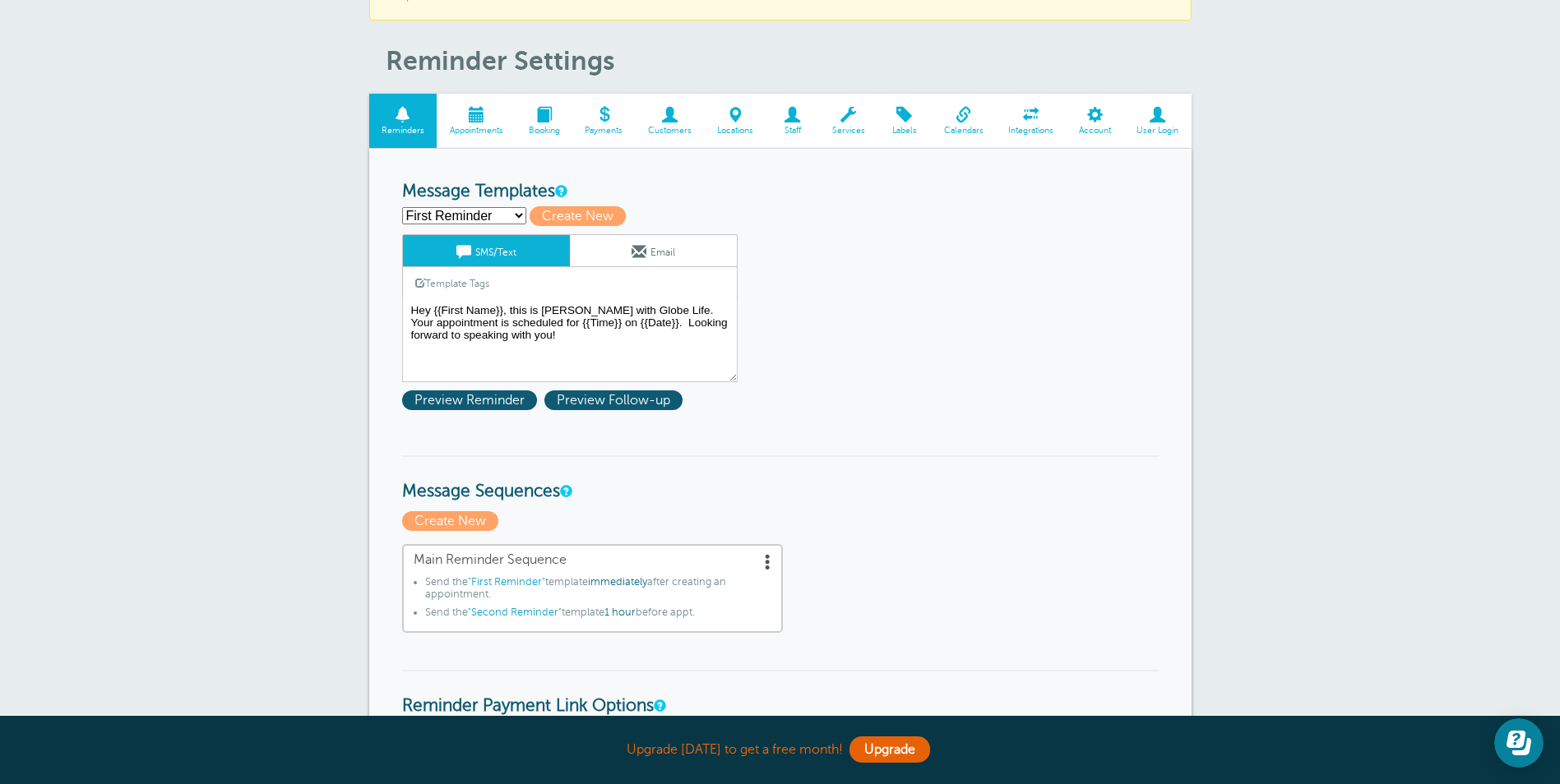
click at [489, 217] on select "First Reminder Second Reminder Third Reminder Create new..." at bounding box center [464, 216] width 124 height 17
click at [493, 217] on select "First Reminder Second Reminder Third Reminder Create new..." at bounding box center [464, 216] width 124 height 17
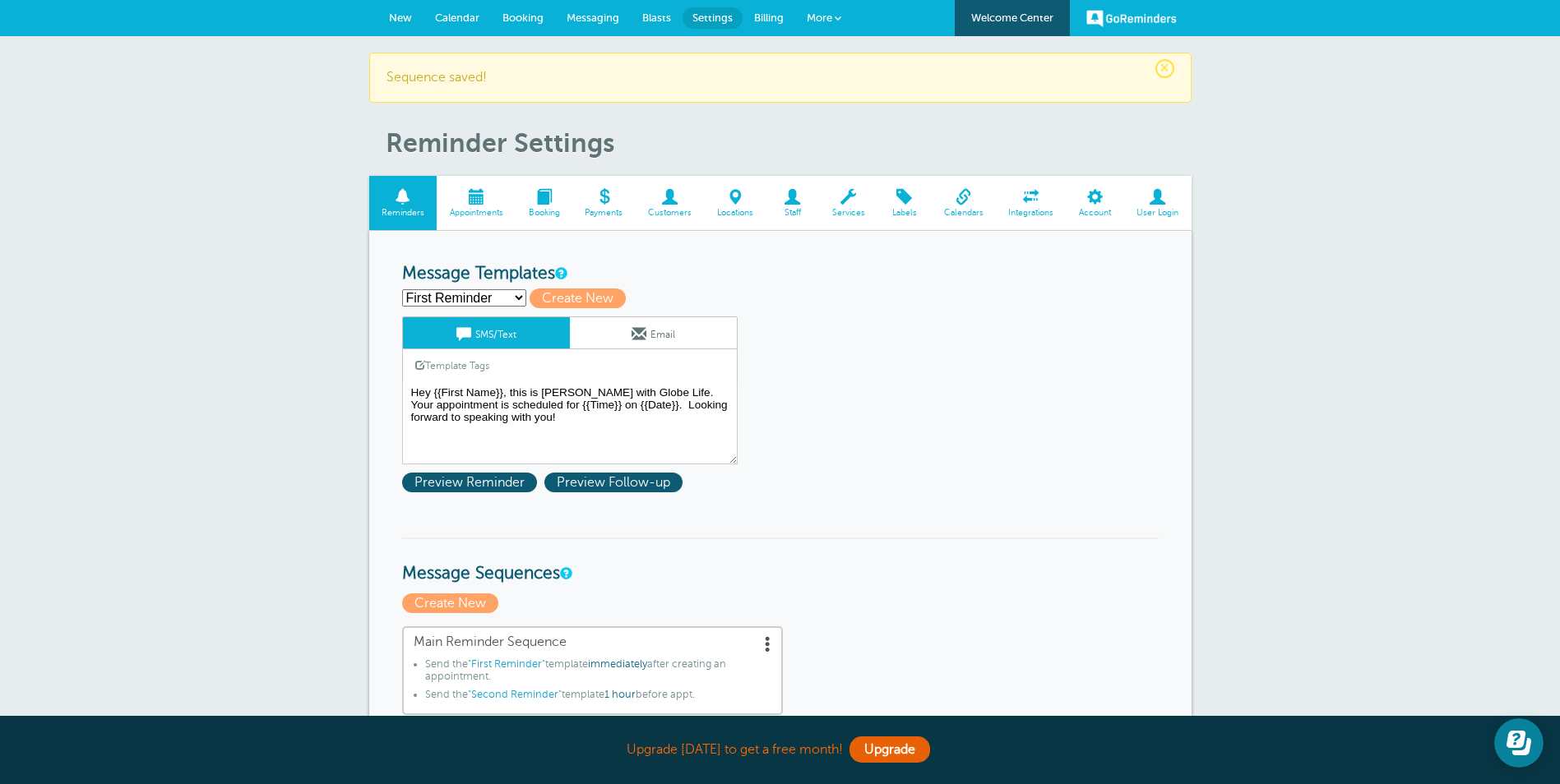
click at [453, 18] on span "Calendar" at bounding box center [457, 17] width 45 height 13
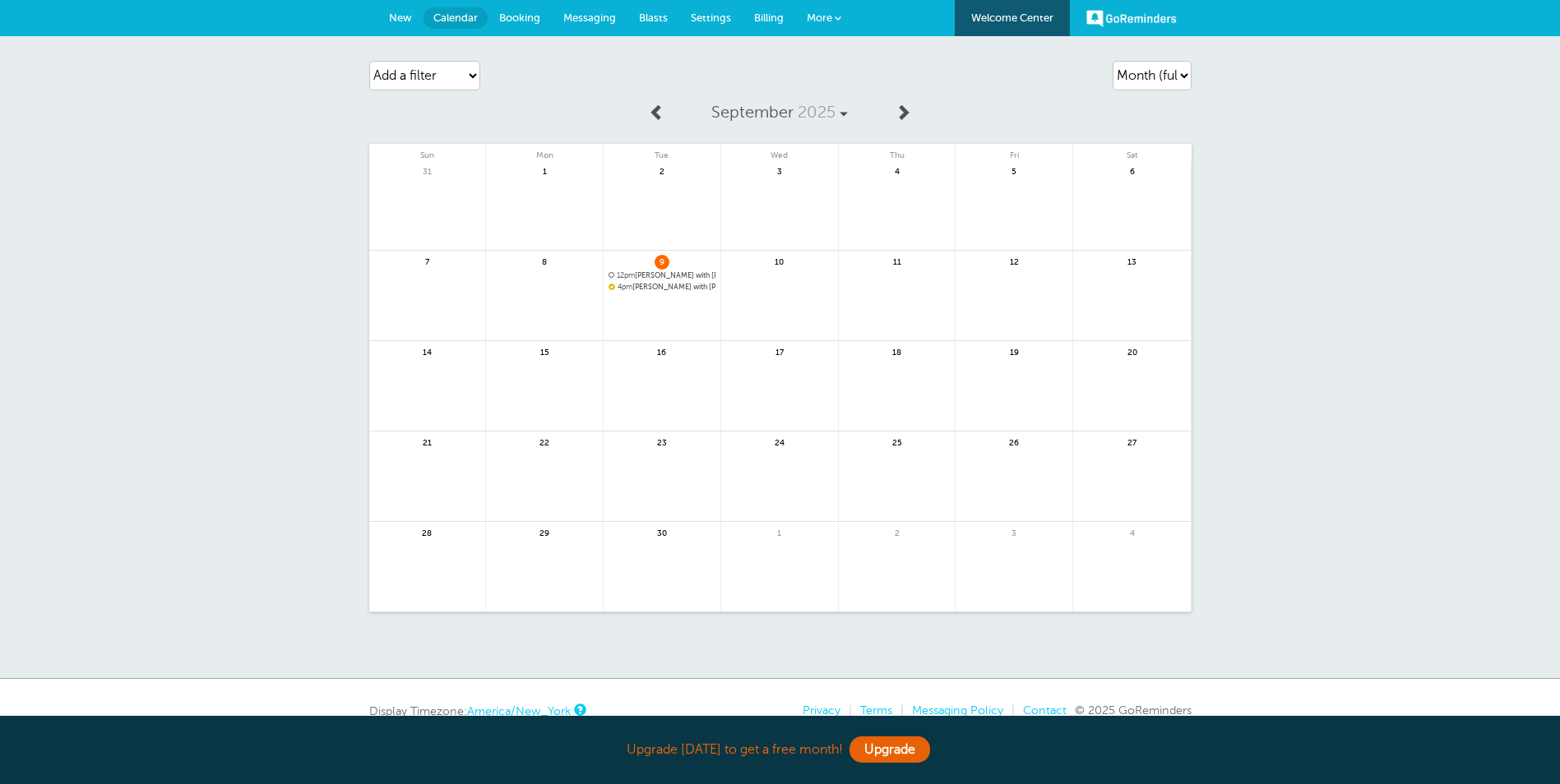
click at [406, 18] on span "New" at bounding box center [401, 17] width 23 height 13
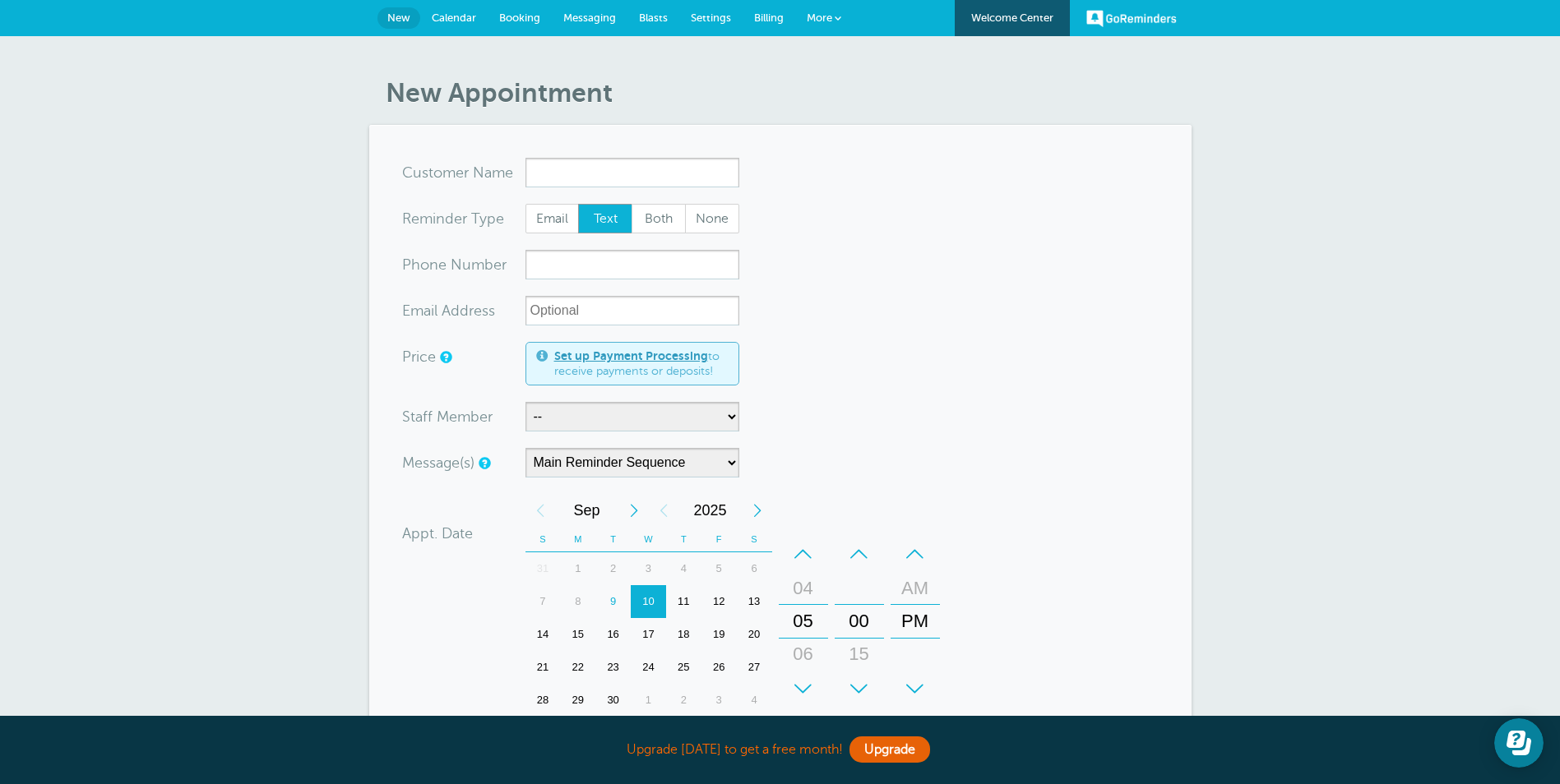
click at [555, 166] on input "x-no-autofill" at bounding box center [632, 172] width 214 height 30
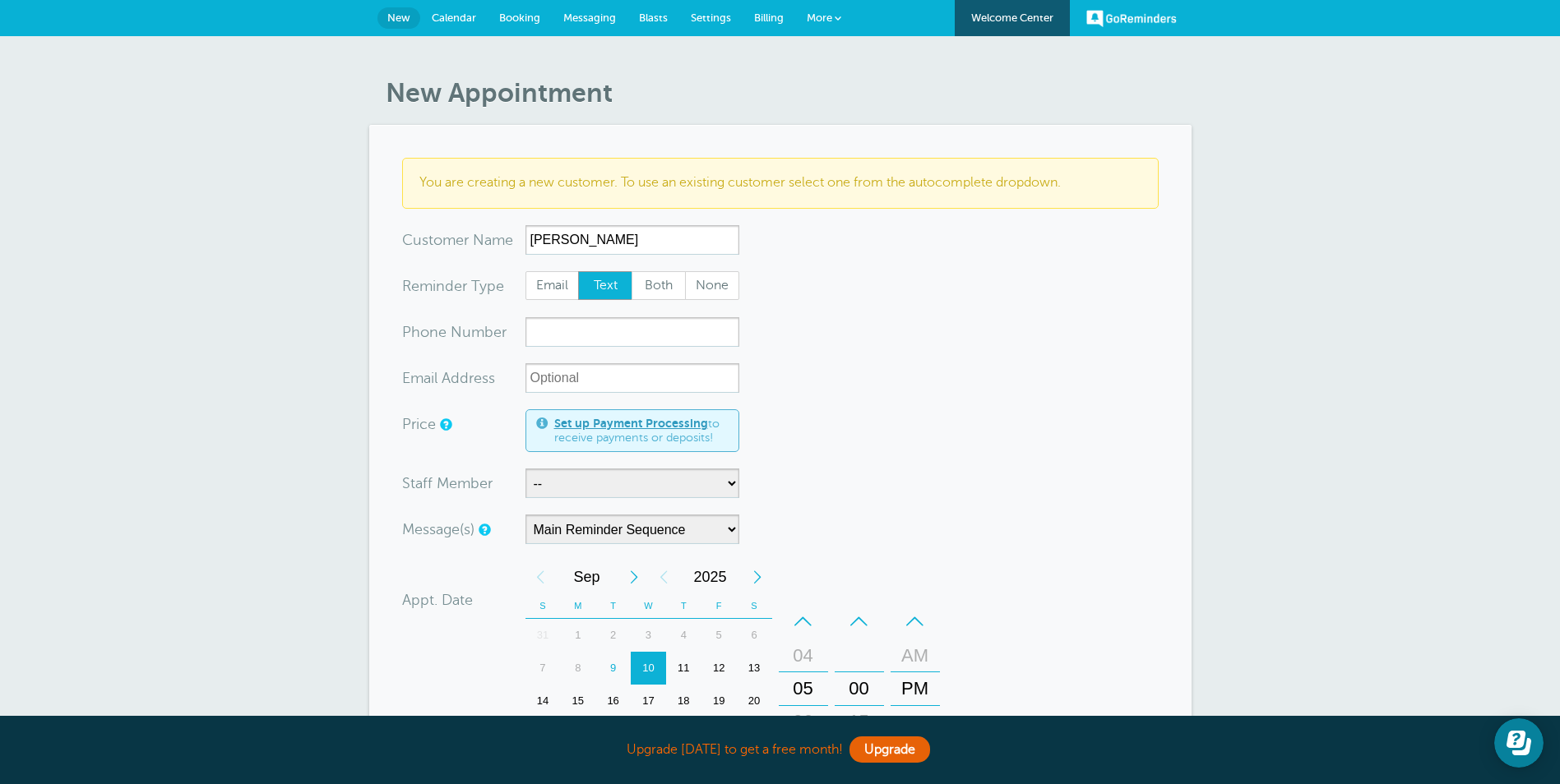
type input "[PERSON_NAME]"
click at [626, 334] on input "xxx-no-autofill" at bounding box center [632, 332] width 214 height 30
type input "2054351420"
click at [573, 483] on select "-- TAYLOR PATRICK" at bounding box center [632, 483] width 214 height 30
select select "21531"
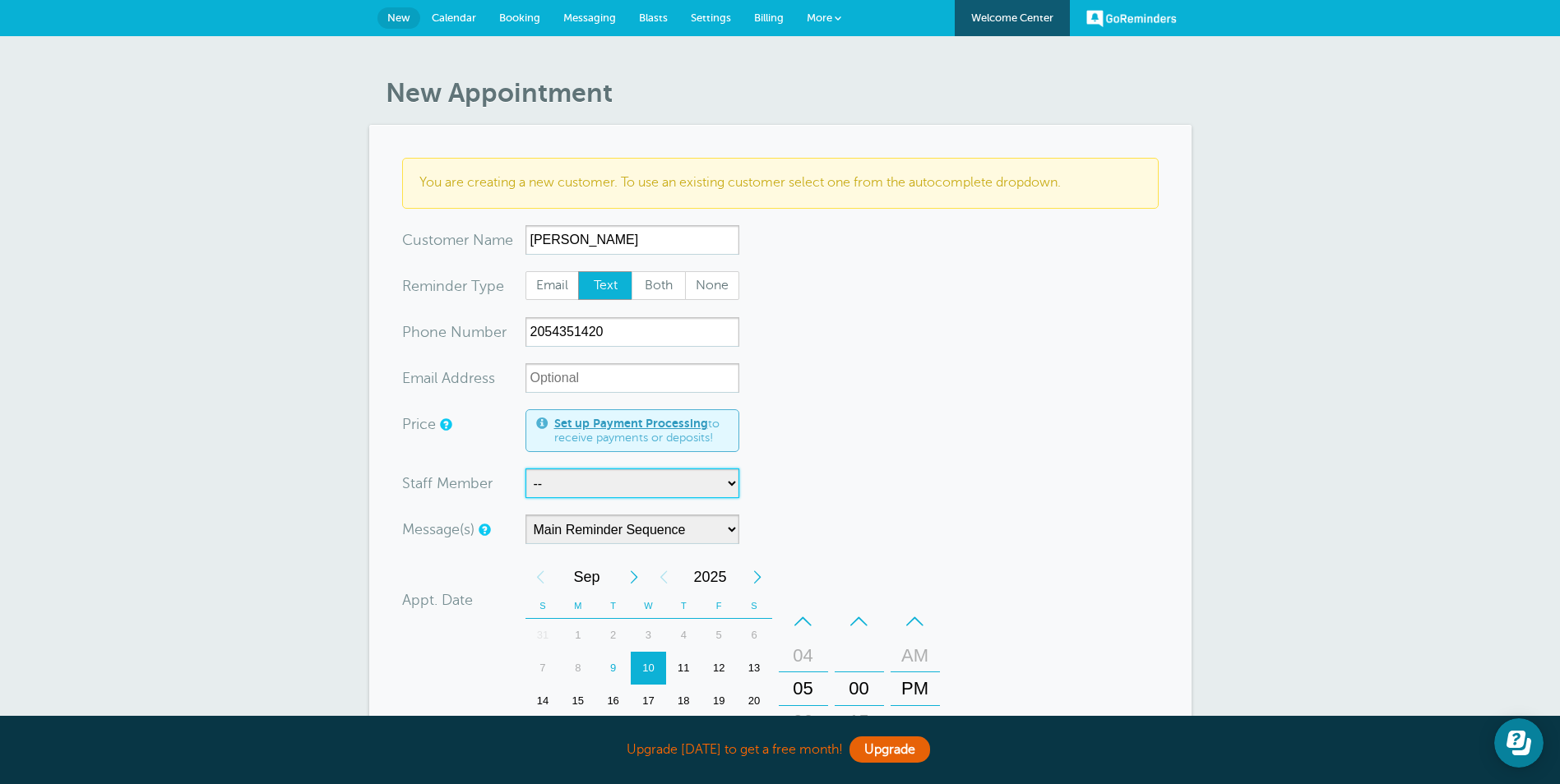
click at [526, 468] on select "-- TAYLOR PATRICK" at bounding box center [632, 483] width 214 height 30
click at [708, 526] on select "Main Reminder Sequence" at bounding box center [632, 529] width 214 height 30
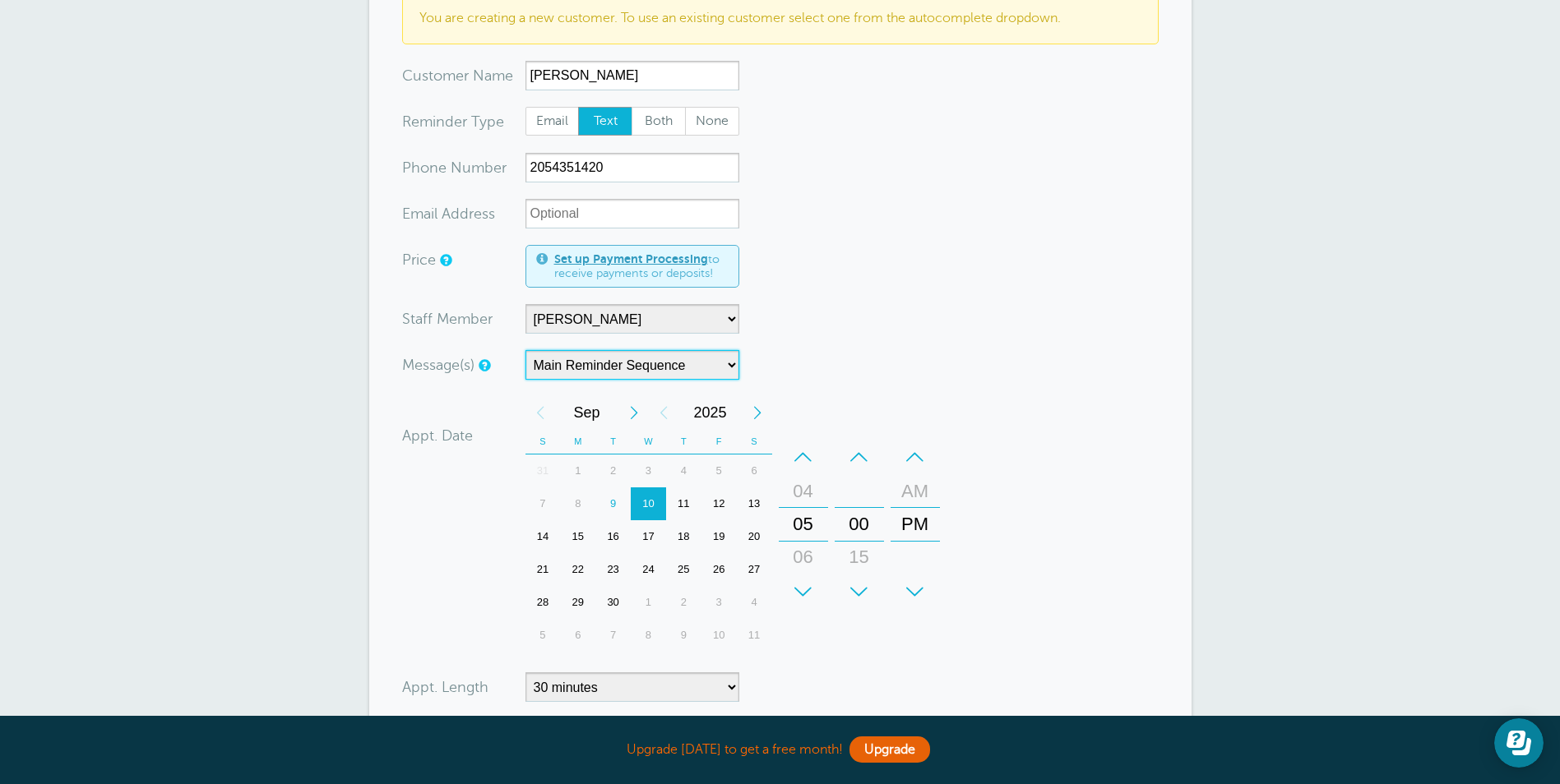
scroll to position [329, 0]
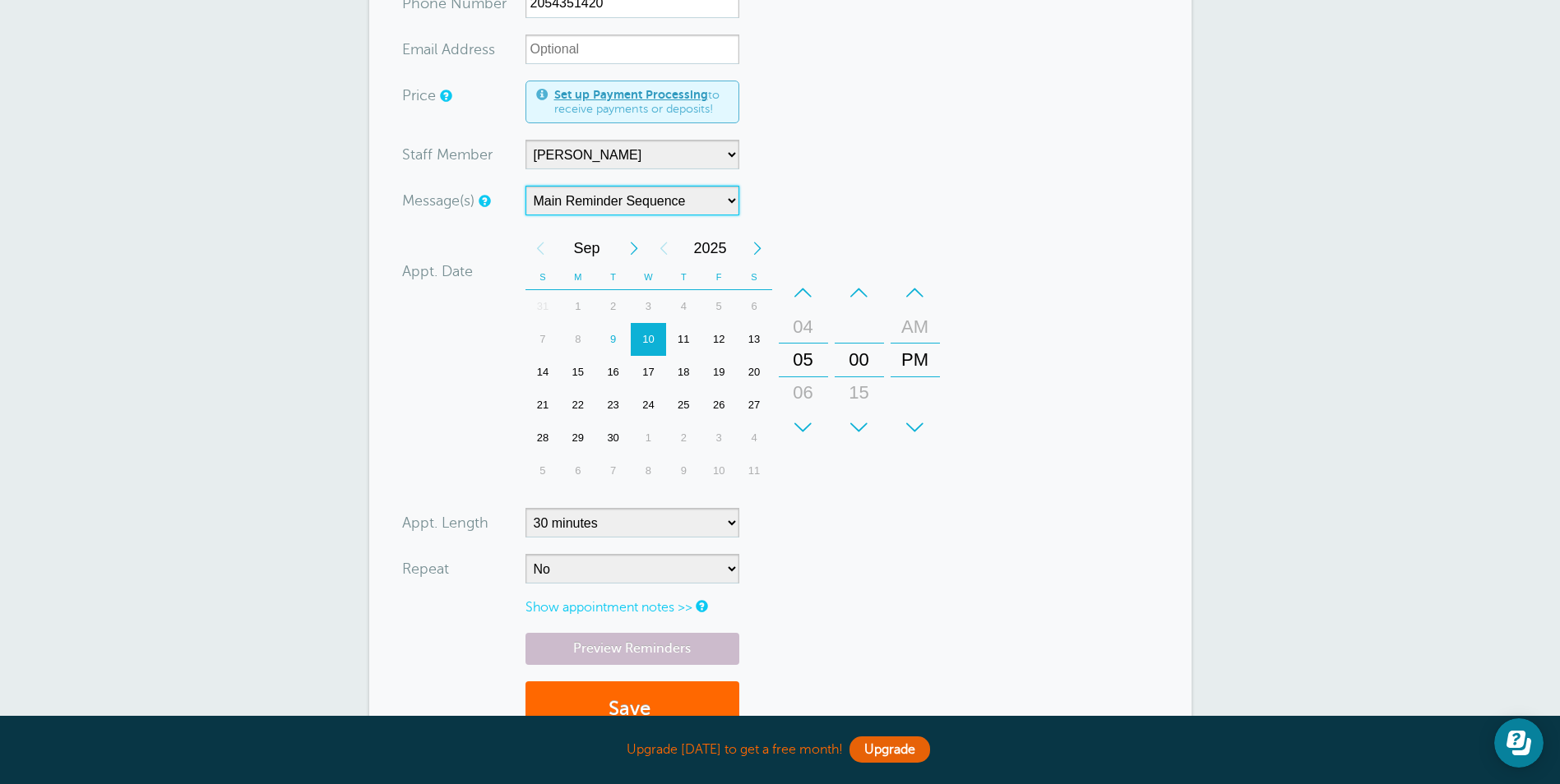
click at [643, 341] on div "10" at bounding box center [648, 340] width 36 height 33
click at [801, 411] on div "+" at bounding box center [803, 428] width 49 height 33
click at [801, 417] on div "+" at bounding box center [803, 428] width 49 height 33
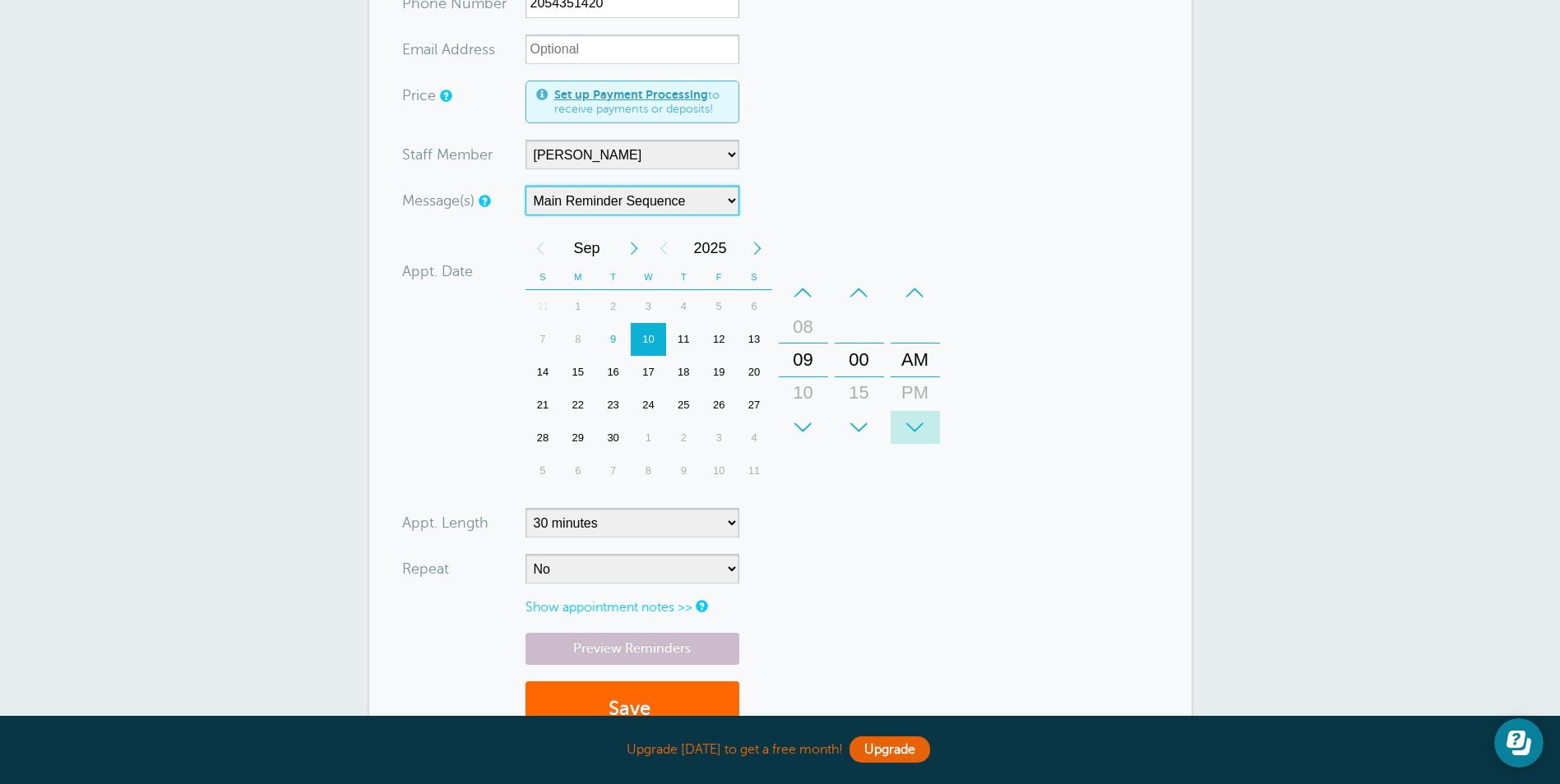
click at [917, 423] on div "+" at bounding box center [915, 428] width 49 height 33
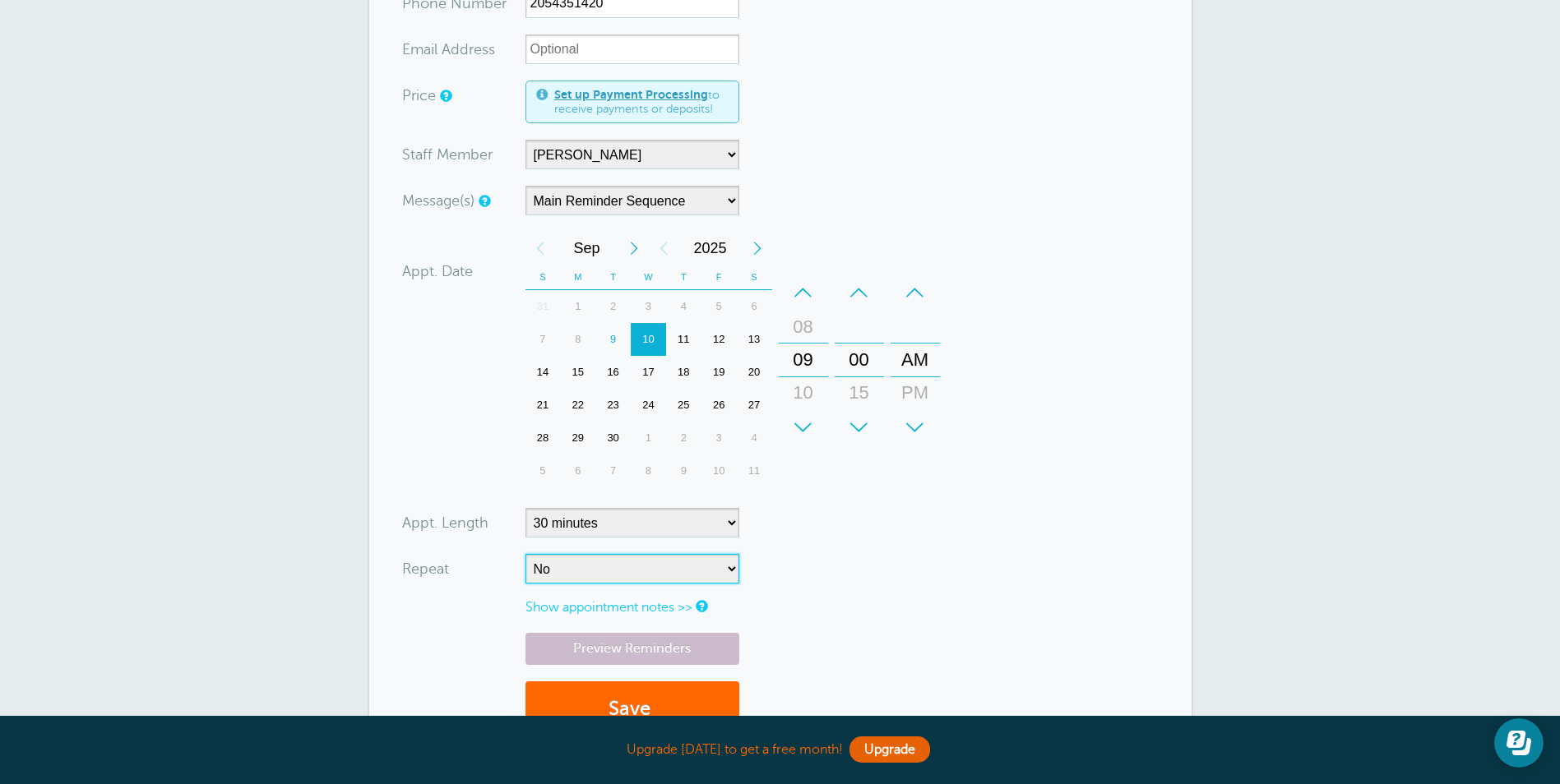
click at [656, 571] on select "No Daily Weekly Every 2 weeks Every 3 weeks Every 4 weeks Monthly Every 5 weeks…" at bounding box center [632, 568] width 214 height 30
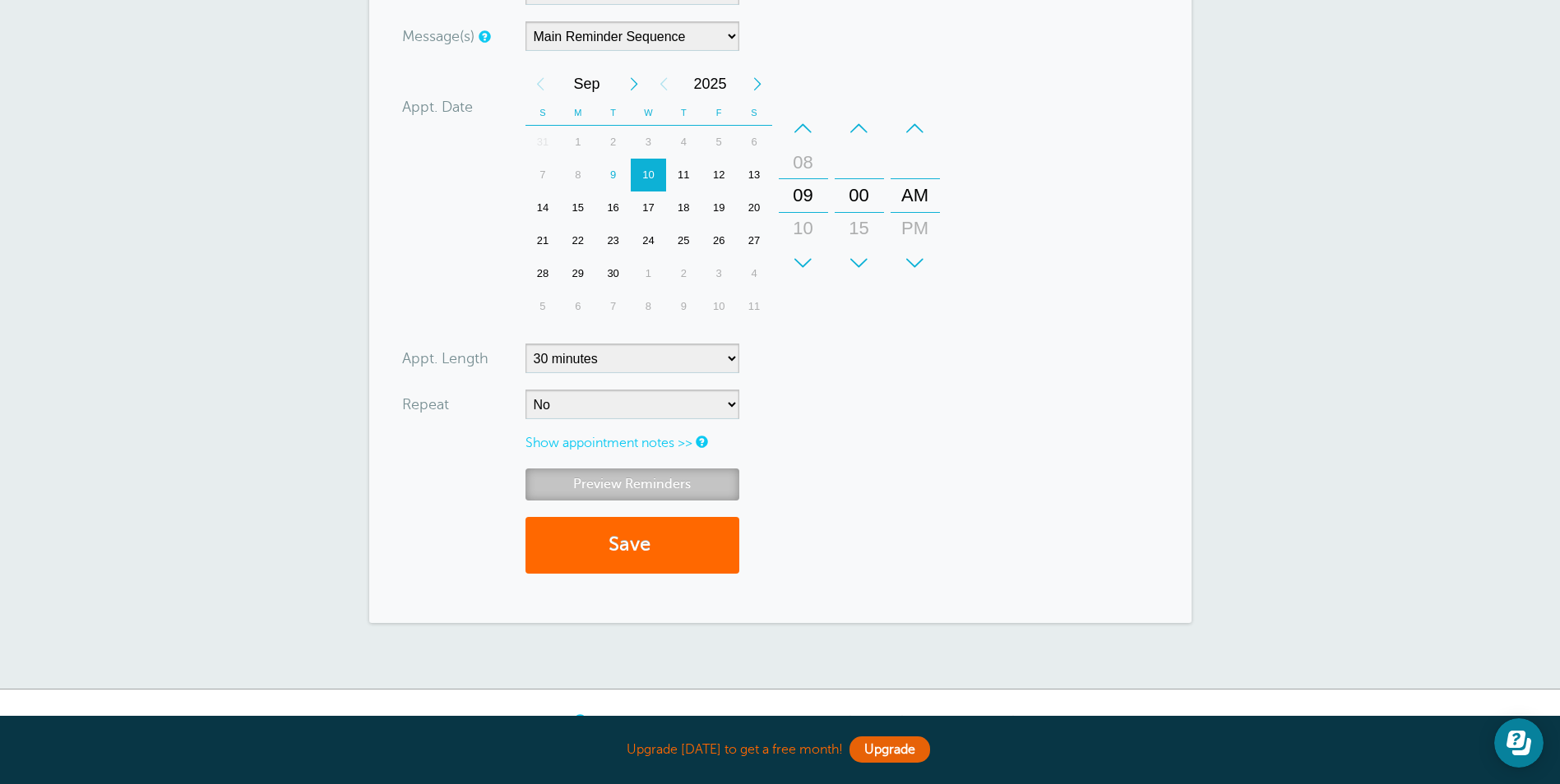
click at [666, 479] on link "Preview Reminders" at bounding box center [632, 484] width 214 height 32
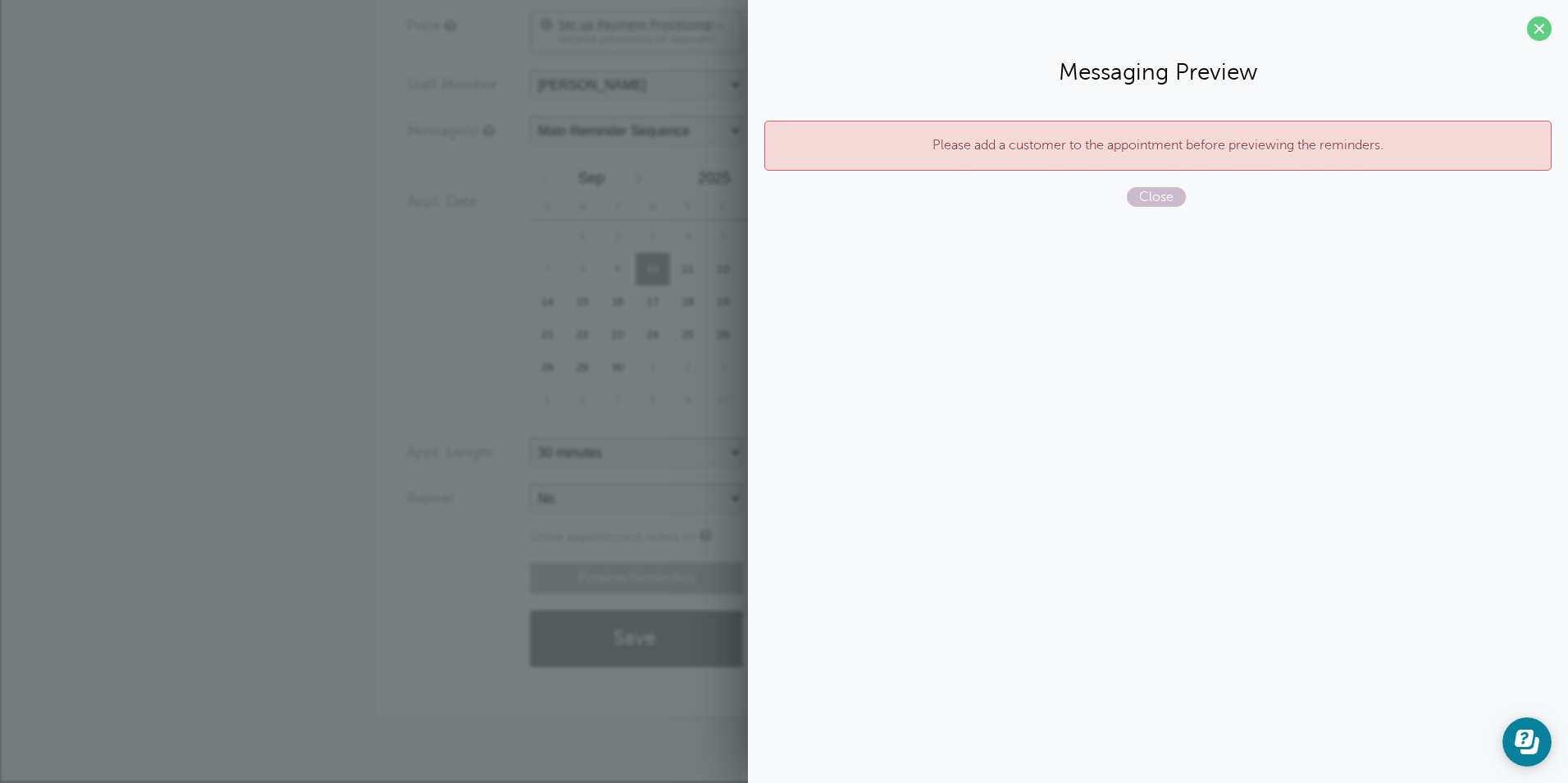
drag, startPoint x: 448, startPoint y: 576, endPoint x: 531, endPoint y: 573, distance: 83.1
click at [448, 575] on div "Preview Reminders Save" at bounding box center [784, 624] width 755 height 122
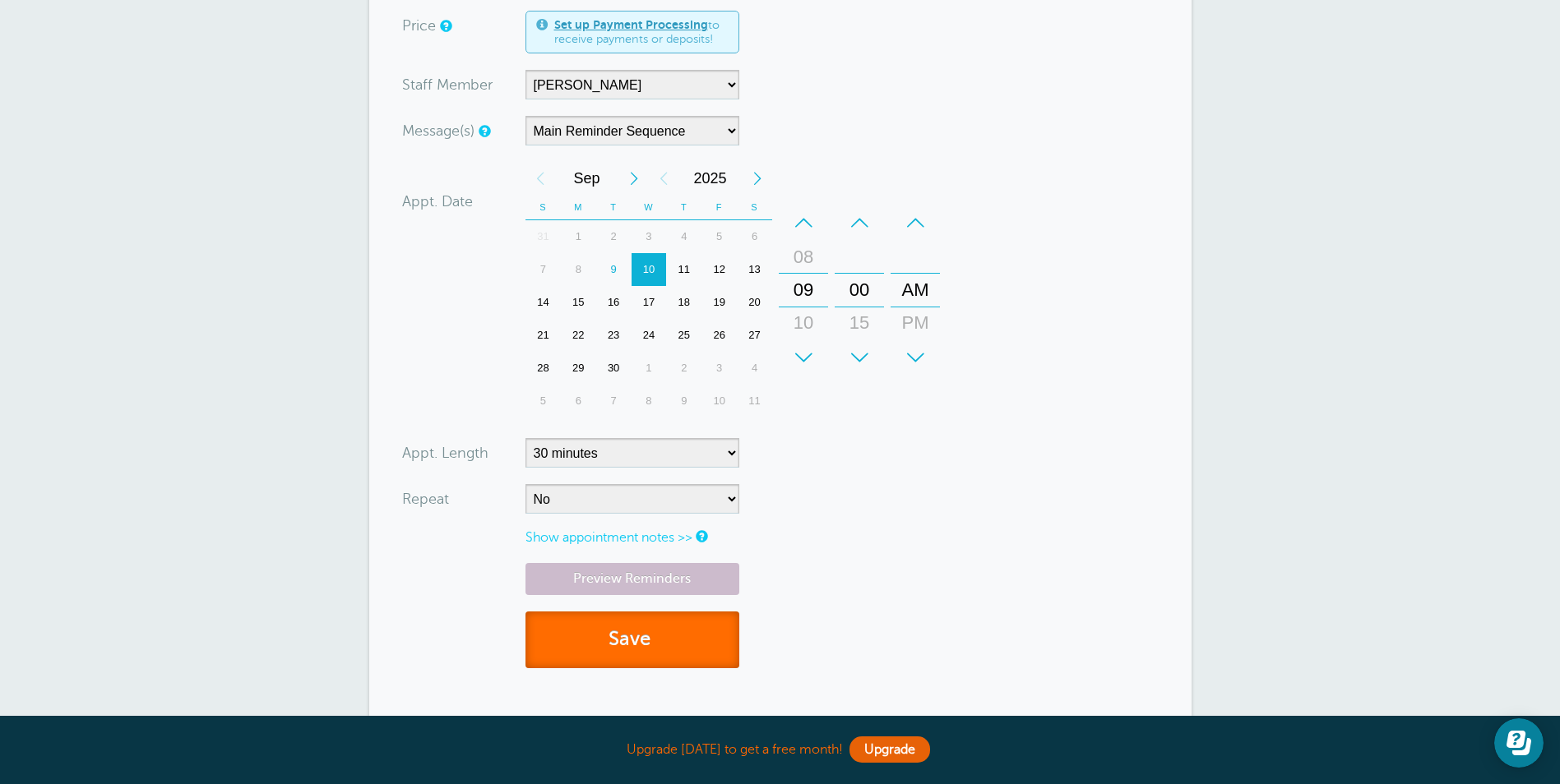
click at [653, 641] on span "submit" at bounding box center [653, 639] width 5 height 22
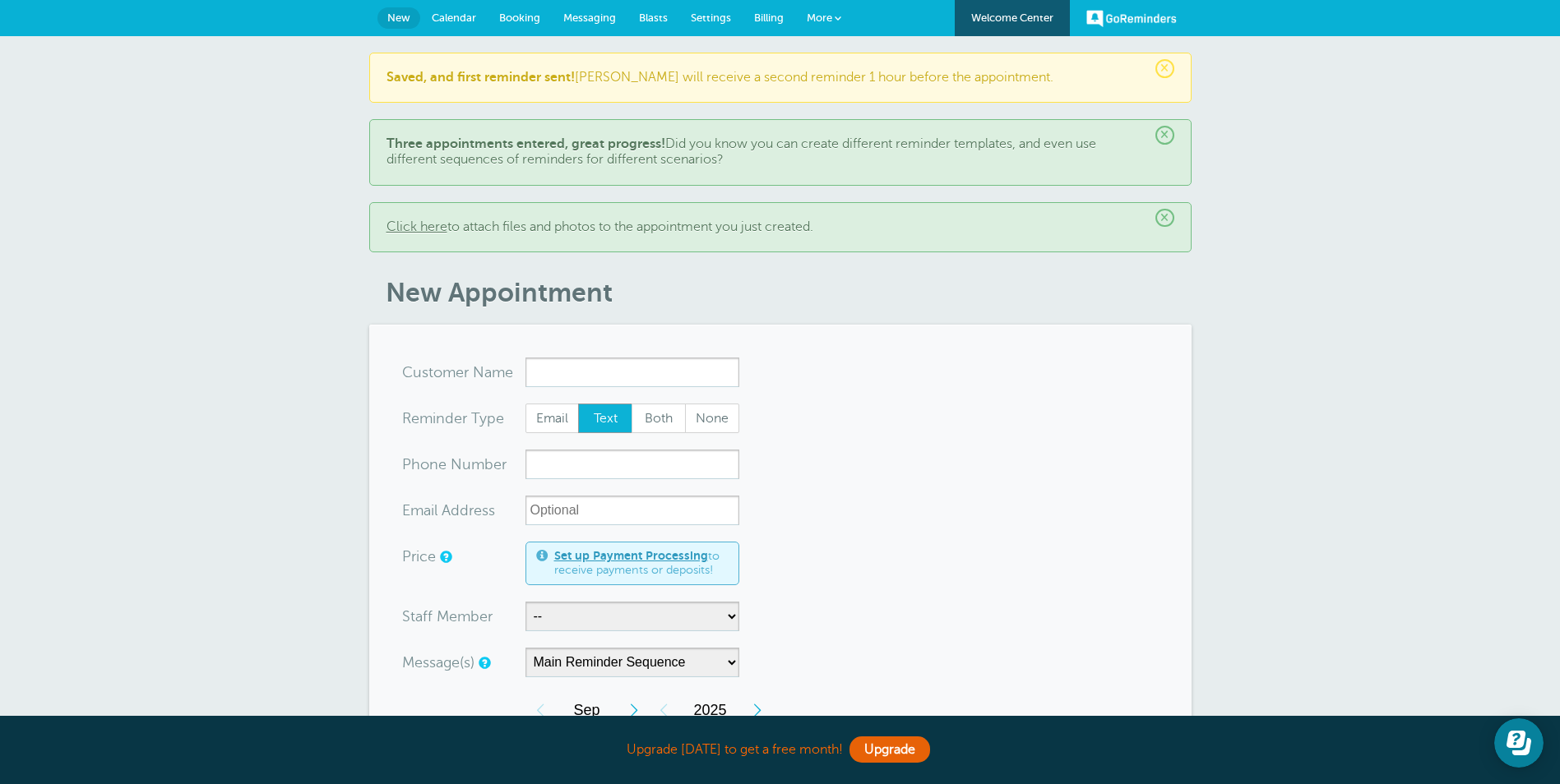
drag, startPoint x: 898, startPoint y: 81, endPoint x: 826, endPoint y: 87, distance: 72.2
click at [897, 81] on p "Saved, and first reminder sent! [PERSON_NAME] will receive a second reminder 1 …" at bounding box center [780, 77] width 787 height 15
click at [607, 22] on span "Messaging" at bounding box center [590, 17] width 52 height 13
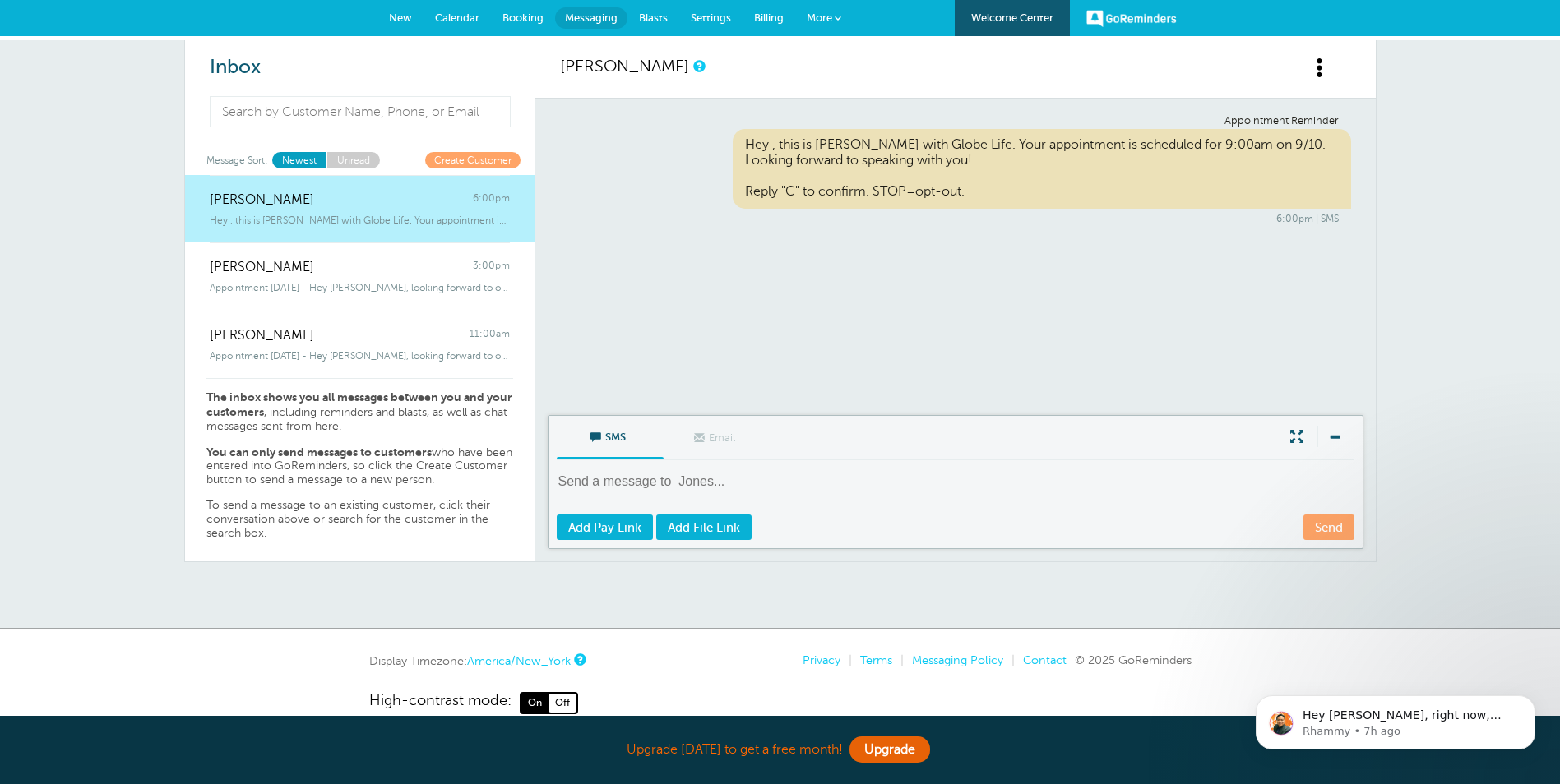
click at [455, 18] on span "Calendar" at bounding box center [457, 17] width 45 height 13
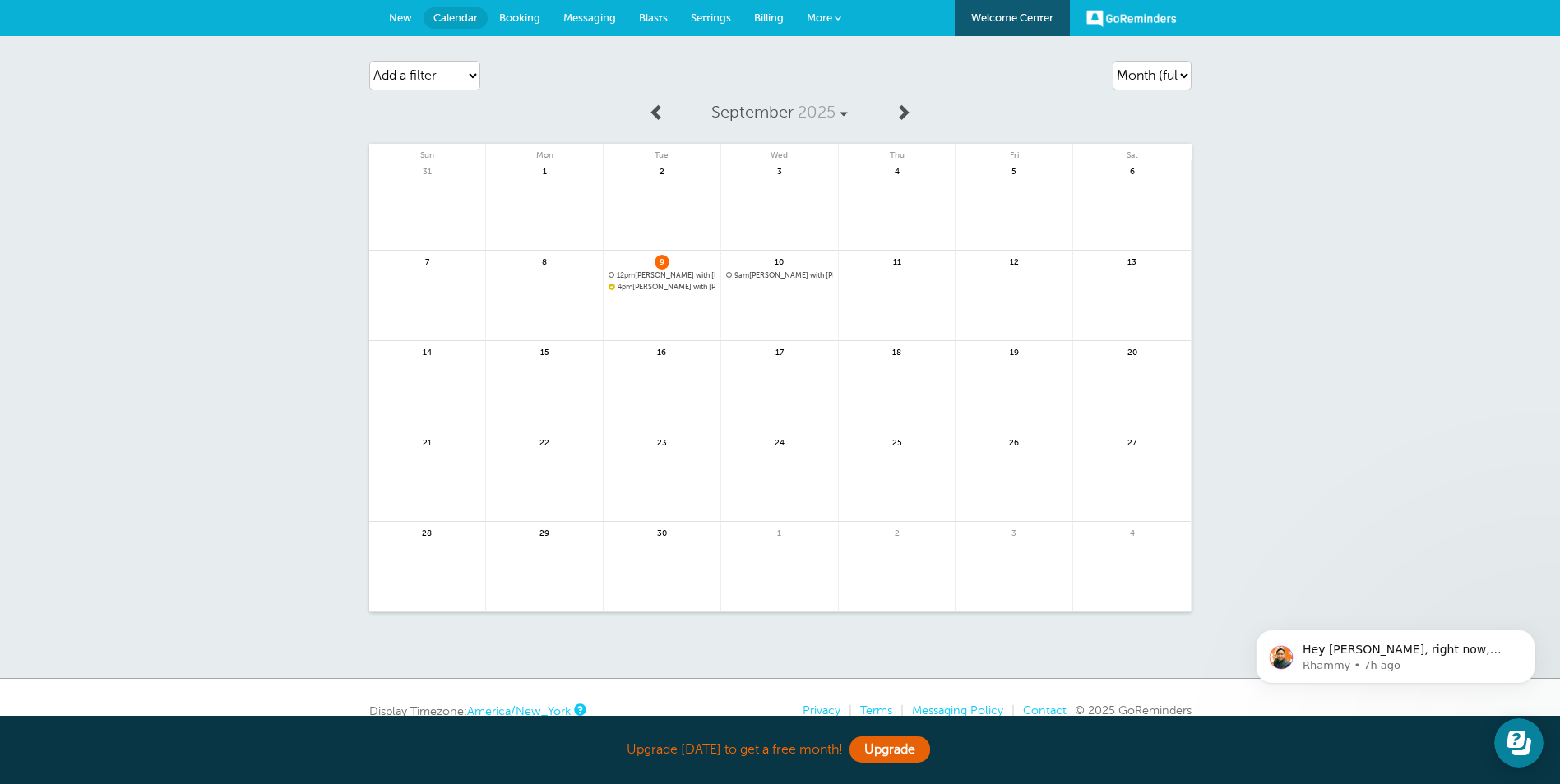
click at [760, 273] on span "9am Mrs. Jones with TAYLOR PATRICK" at bounding box center [780, 275] width 107 height 9
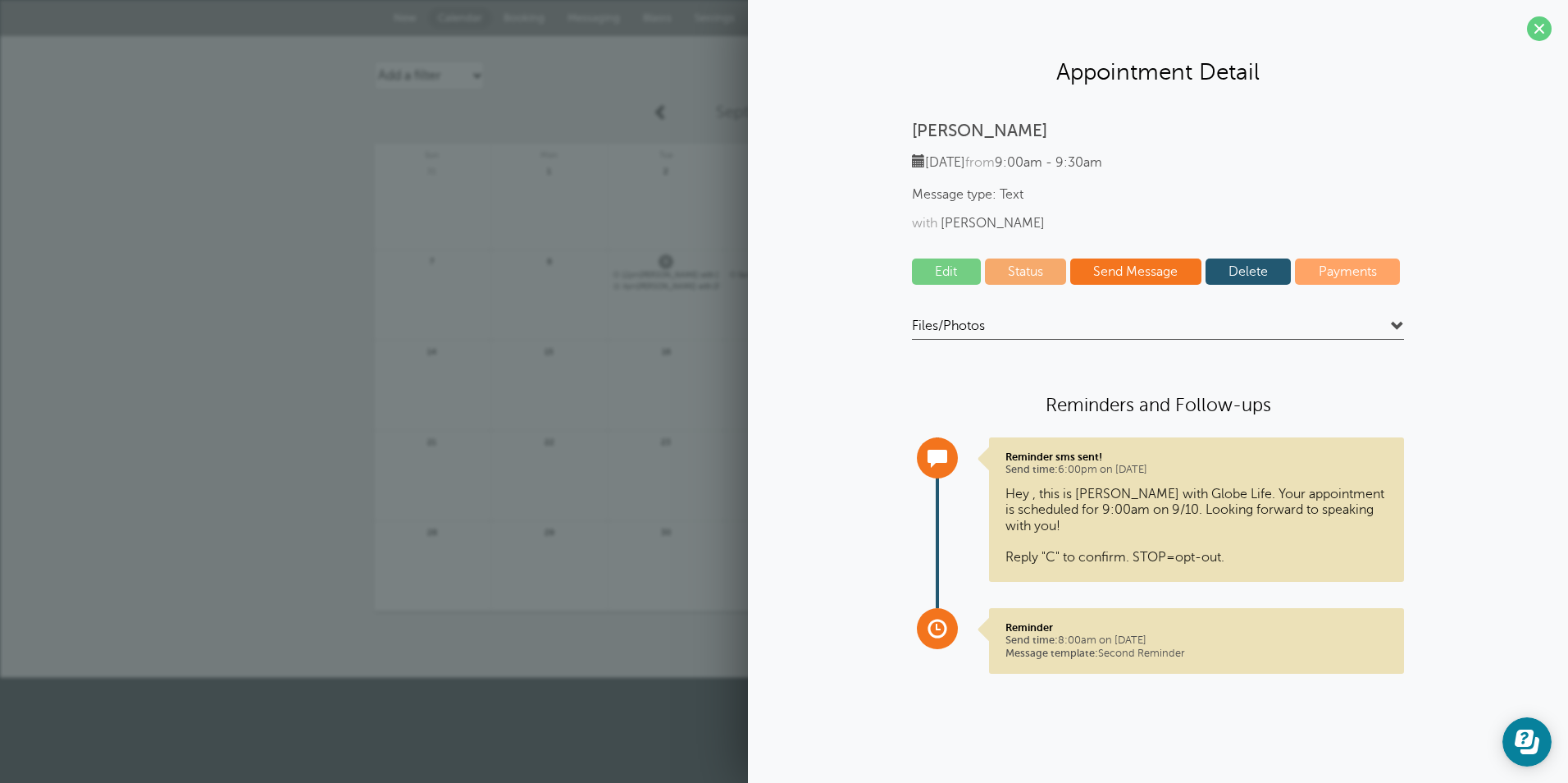
click at [1103, 643] on p "Reminder Send time: 8:00am on Sep. 10, 2025 Message template: Second Reminder" at bounding box center [1197, 641] width 383 height 39
click at [1079, 496] on p "Hey , this is Taylor with Globe Life. Your appointment is scheduled for 9:00am …" at bounding box center [1197, 526] width 383 height 79
click at [944, 133] on p "Jones" at bounding box center [1157, 130] width 492 height 20
click at [1555, 30] on section "Appointment Detail Jones Wednesday, 9/10 from 9:00am - 9:30am Message type: Tex…" at bounding box center [1157, 363] width 820 height 728
click at [1548, 32] on span at bounding box center [1539, 28] width 24 height 24
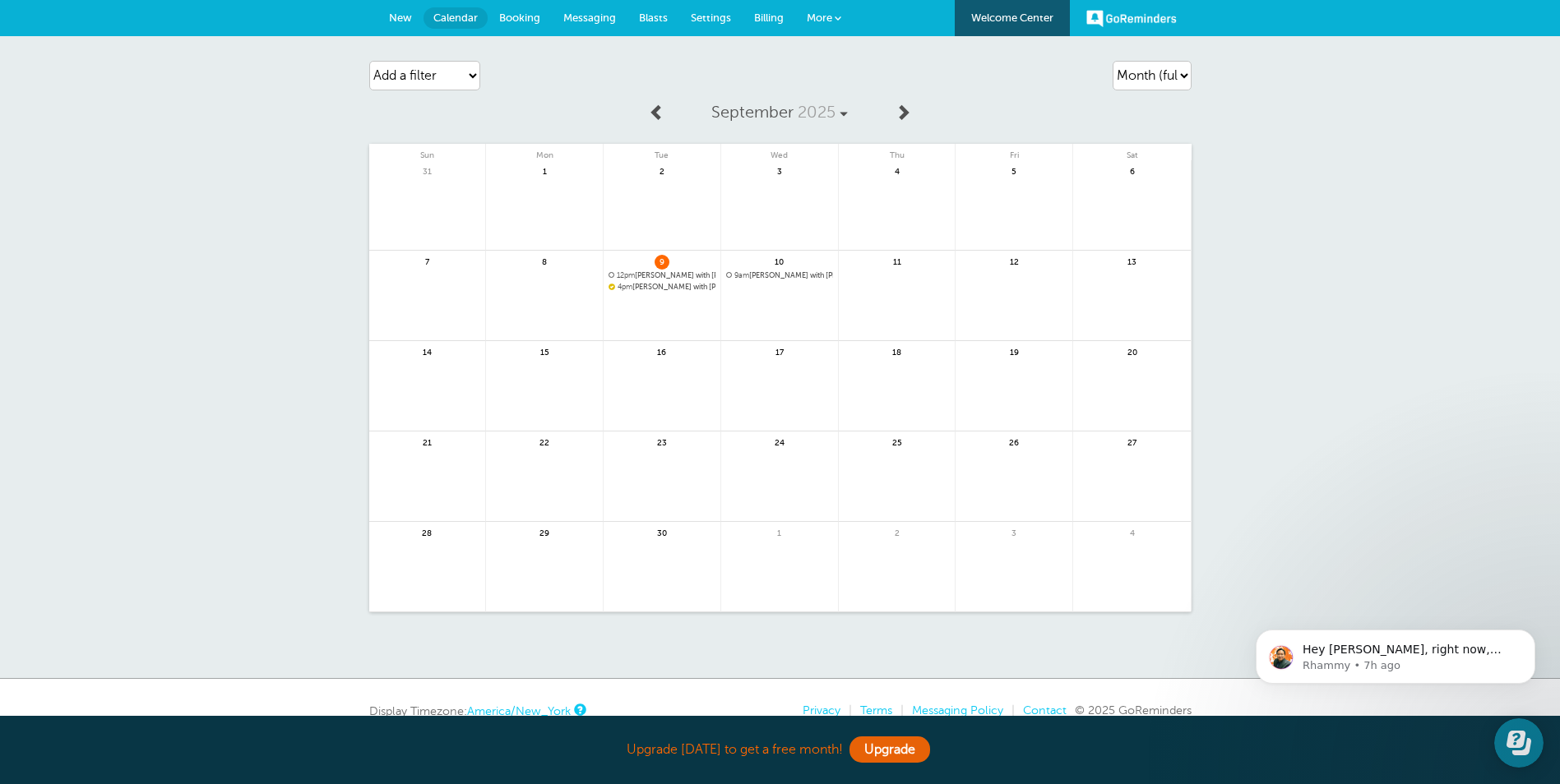
click at [792, 275] on span "9am Mrs. Jones with TAYLOR PATRICK" at bounding box center [780, 275] width 107 height 9
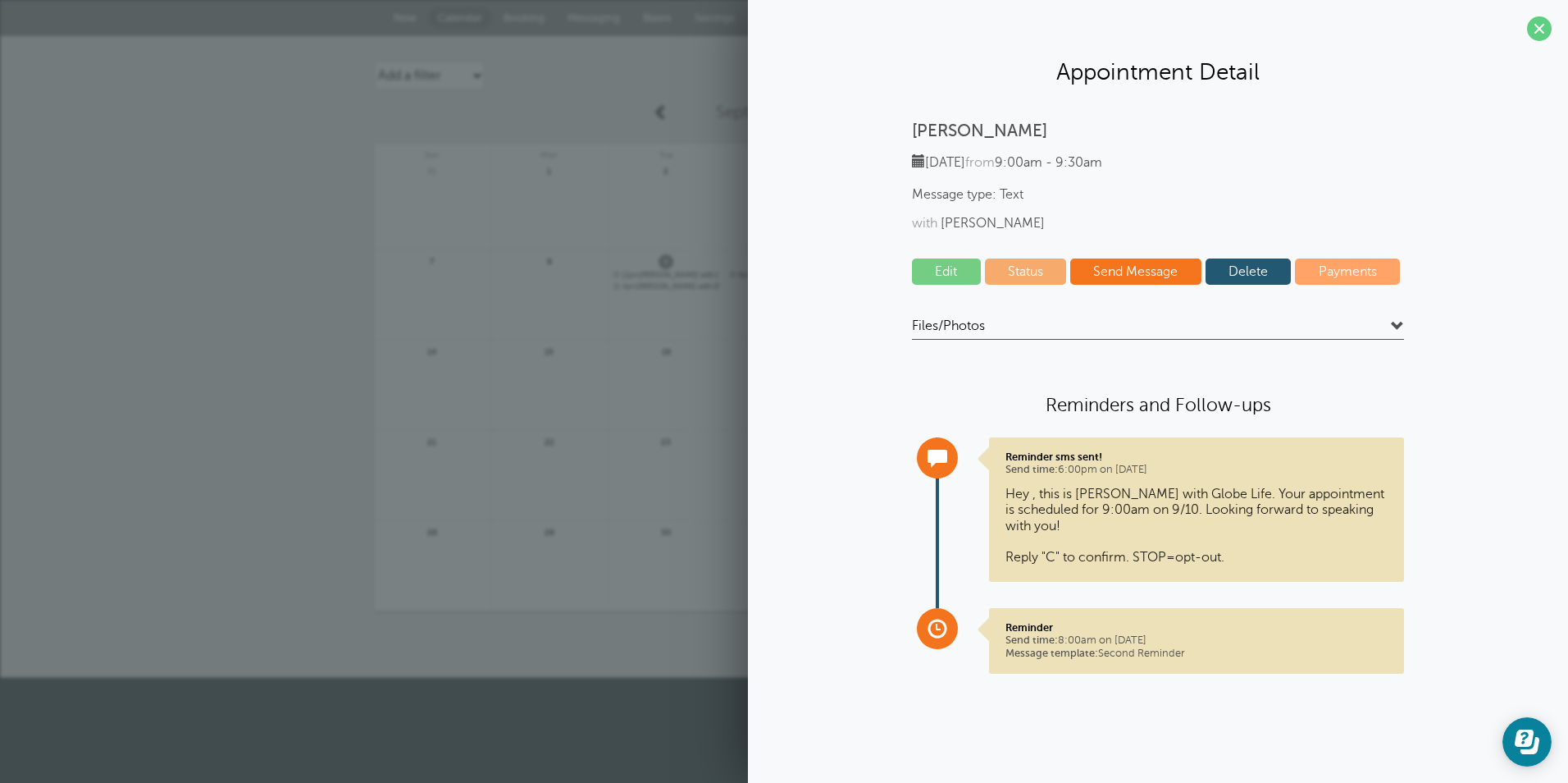
click at [952, 128] on p "Jones" at bounding box center [1157, 130] width 492 height 20
drag, startPoint x: 1536, startPoint y: 30, endPoint x: 1291, endPoint y: 72, distance: 248.6
click at [1535, 30] on span at bounding box center [1539, 28] width 24 height 24
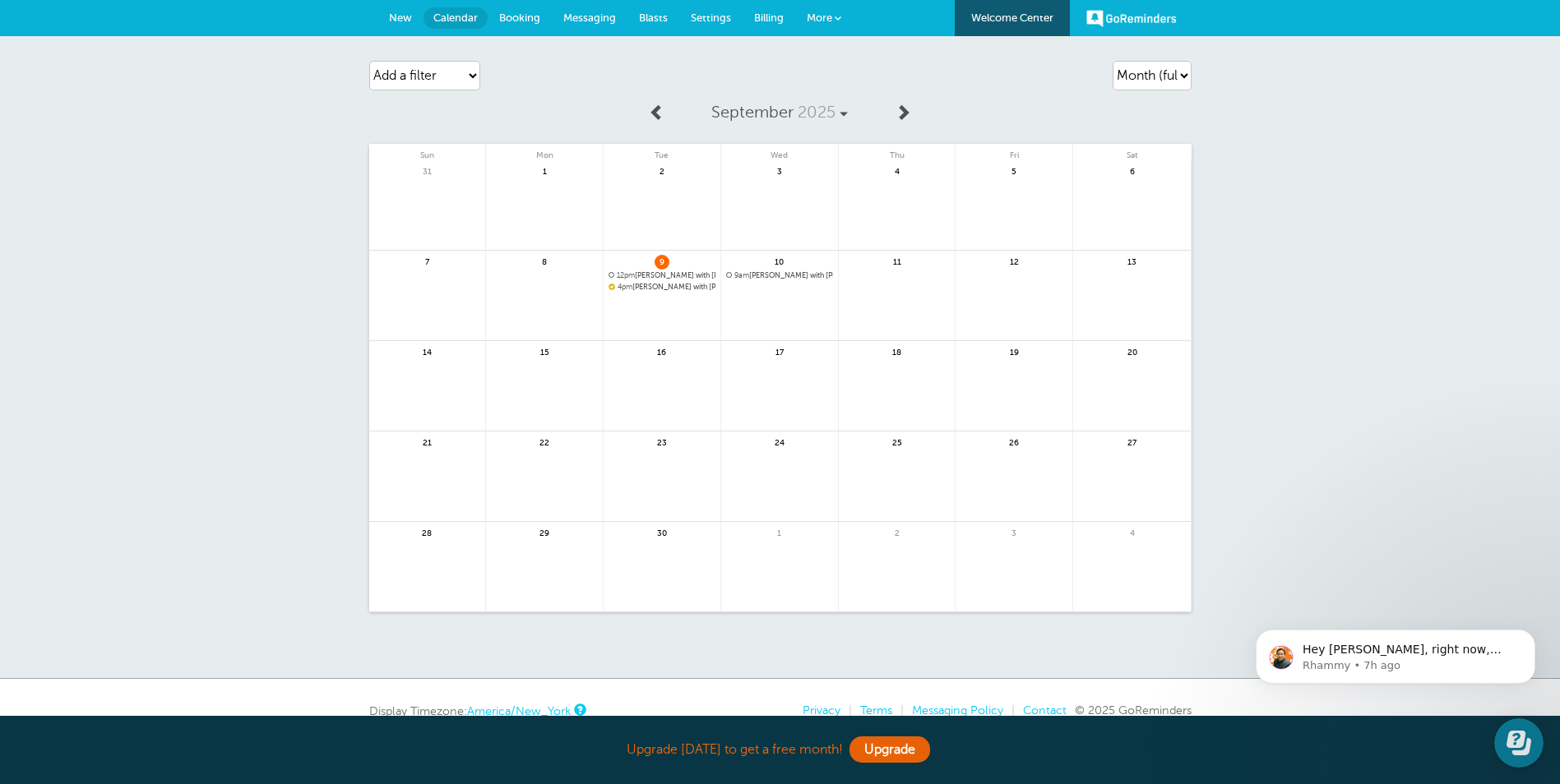
click at [398, 15] on span "New" at bounding box center [401, 17] width 23 height 13
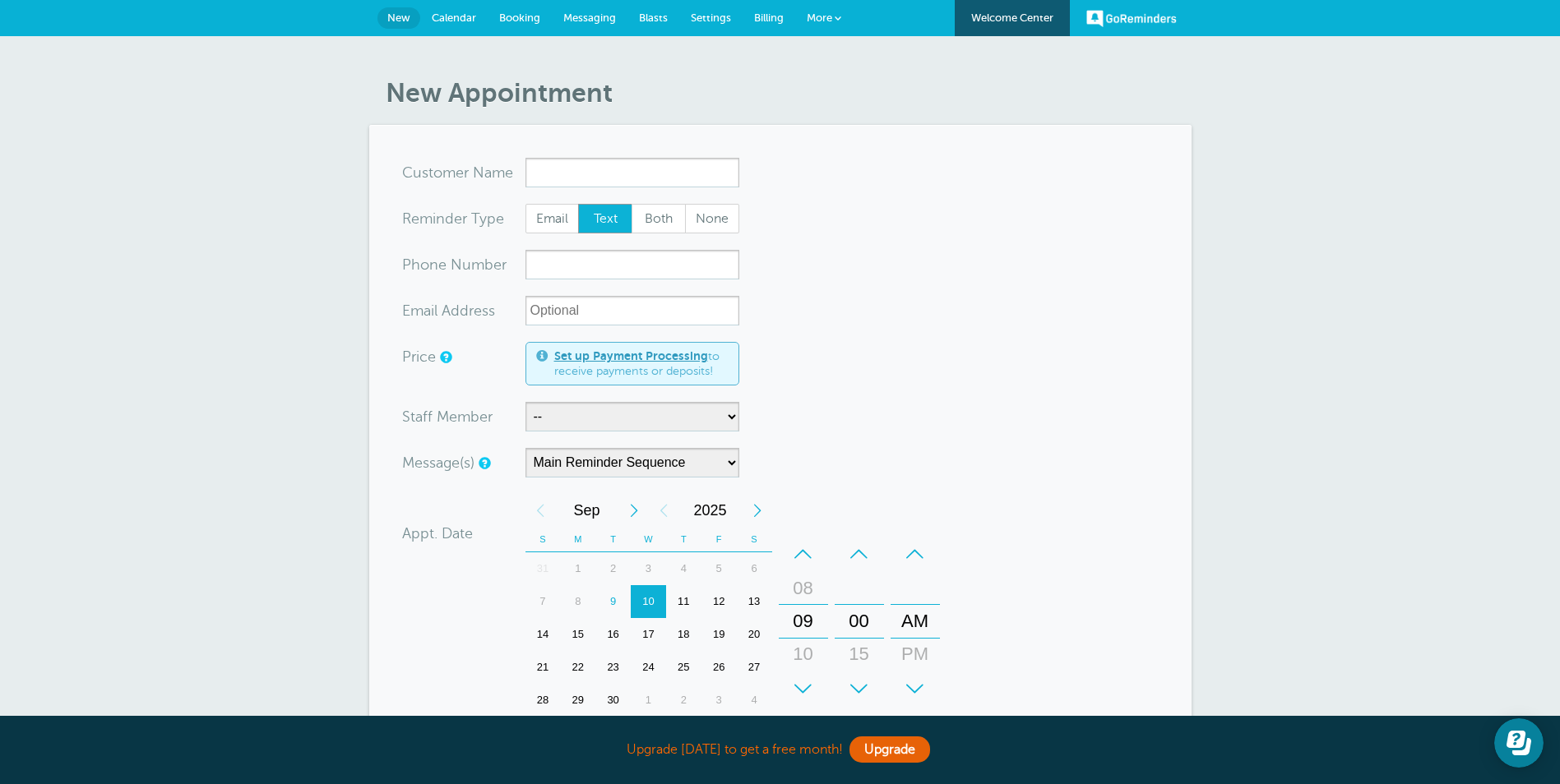
click at [719, 22] on span "Settings" at bounding box center [711, 17] width 41 height 13
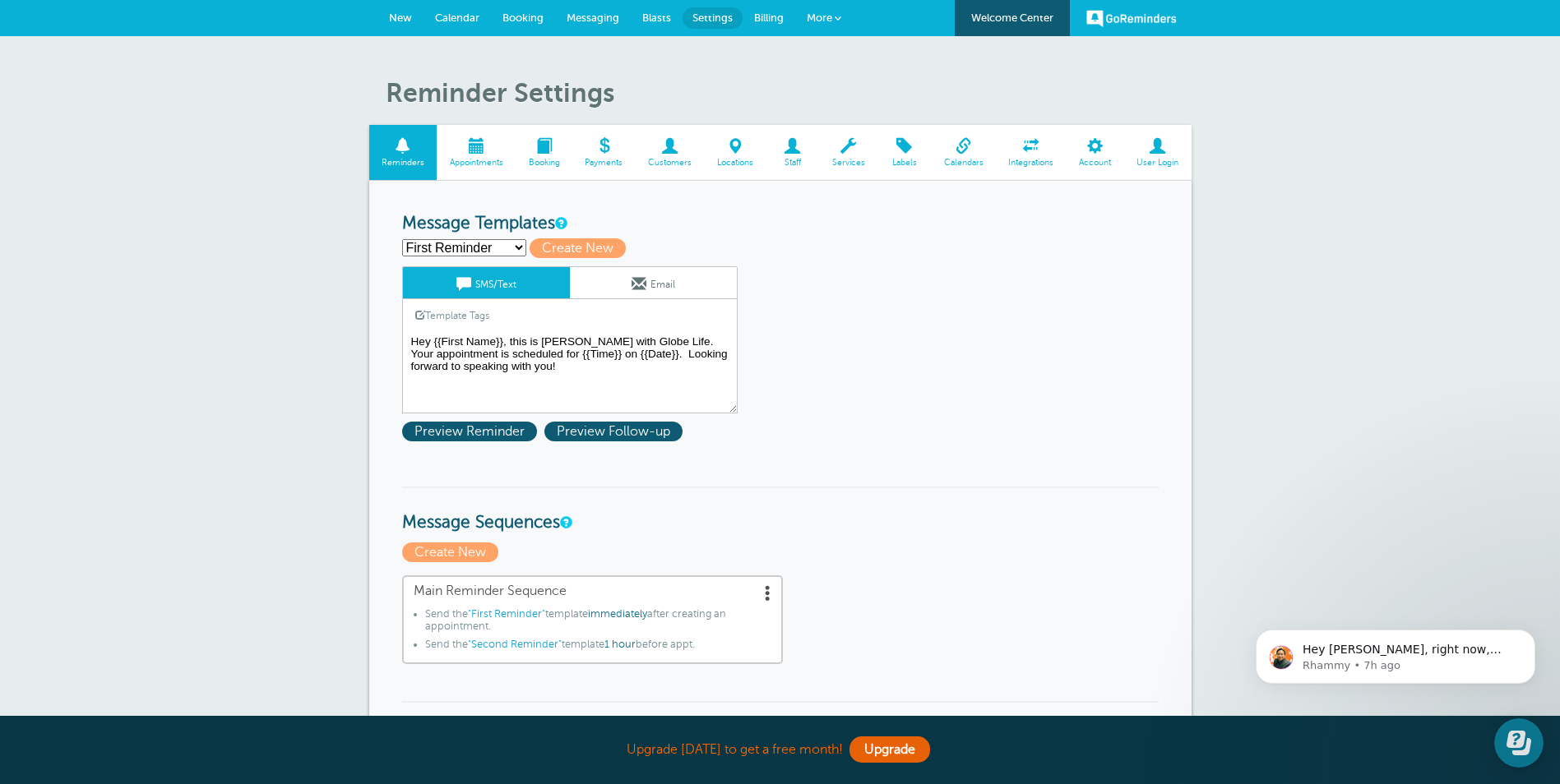
click at [467, 342] on textarea "Hey {{First Name}}, this is [PERSON_NAME] with Globe Life. Your appointment is …" at bounding box center [569, 372] width 335 height 82
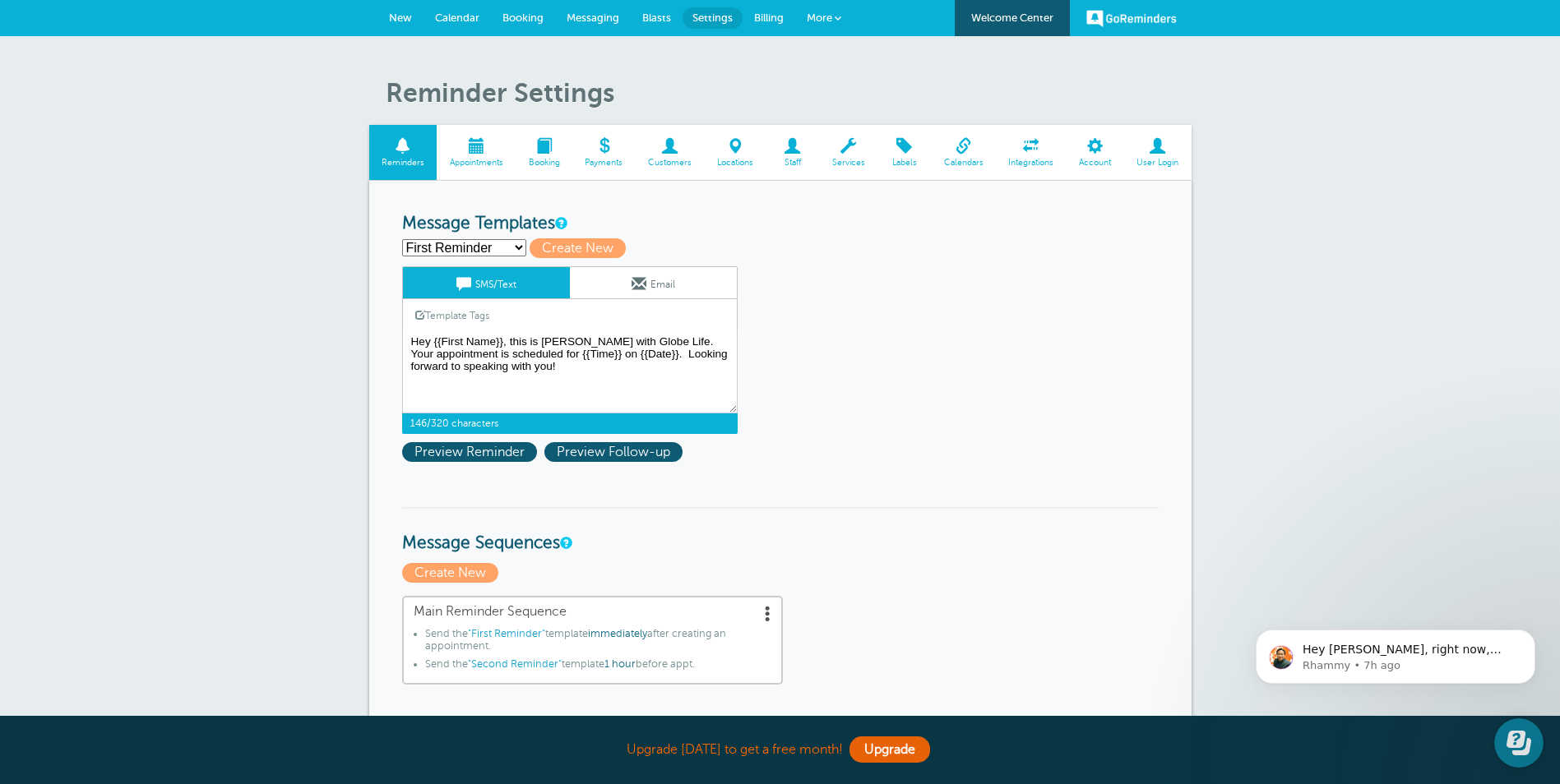
click at [474, 250] on select "First Reminder Second Reminder Third Reminder Create new..." at bounding box center [464, 248] width 124 height 17
select select "161233"
click at [402, 239] on select "First Reminder Second Reminder Third Reminder Create new..." at bounding box center [464, 248] width 124 height 17
type input "Second Reminder"
type textarea "Hi {{First Name}}, quick reminder about our appointment at {{Time}} on {{Date}}."
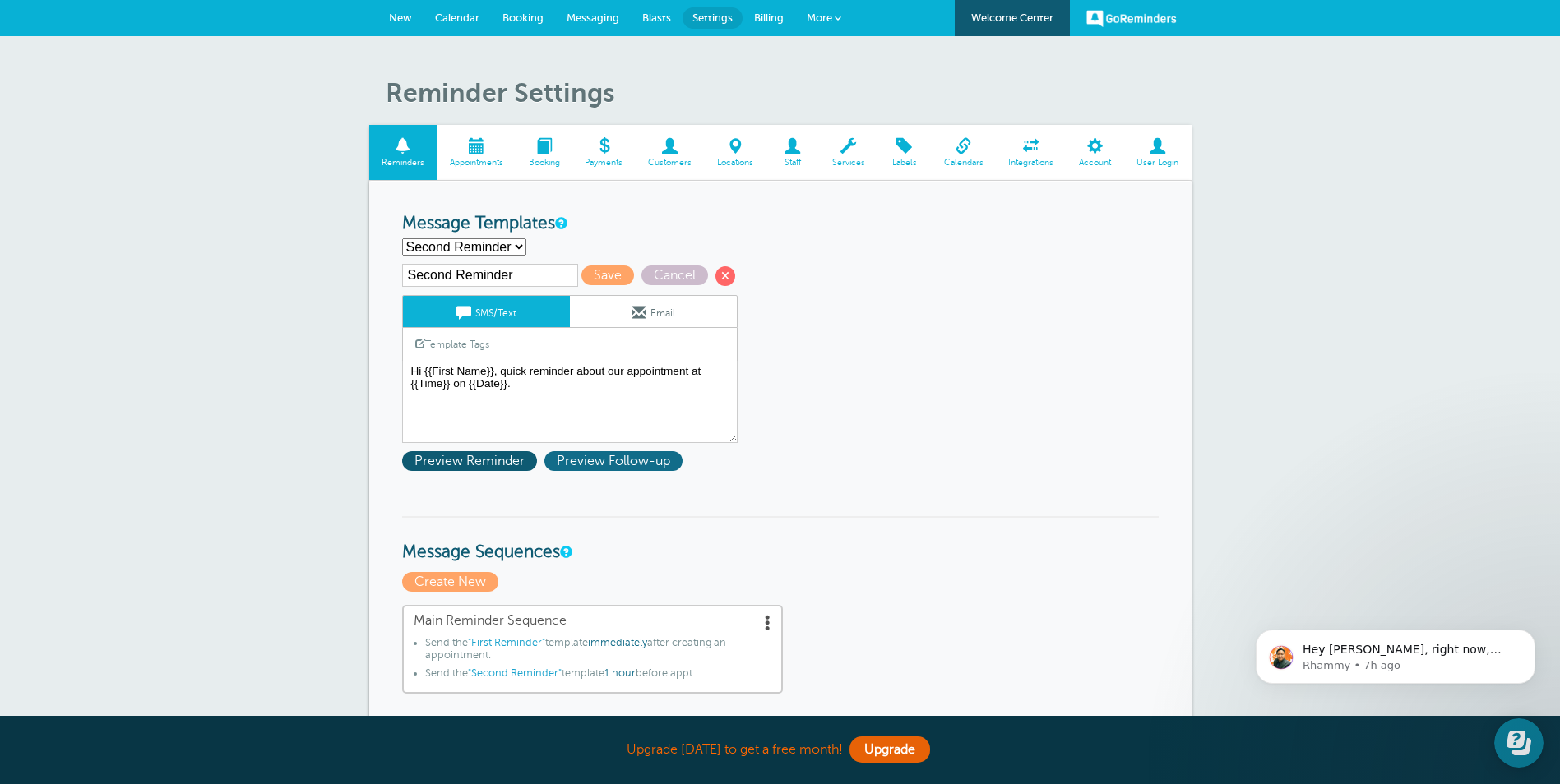
click at [602, 464] on span "Preview Follow-up" at bounding box center [613, 461] width 138 height 19
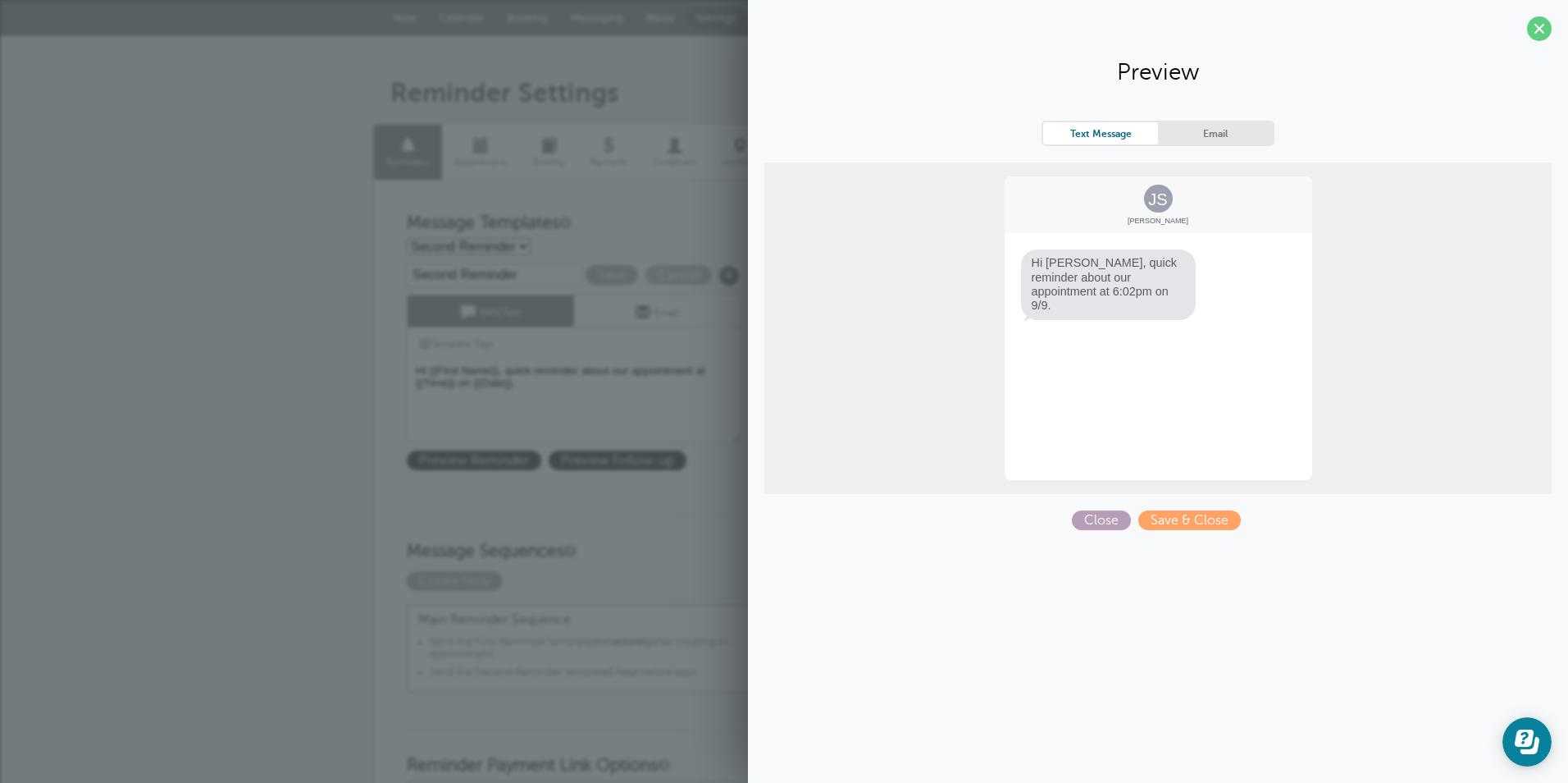
click at [1104, 519] on span "Close" at bounding box center [1101, 520] width 59 height 19
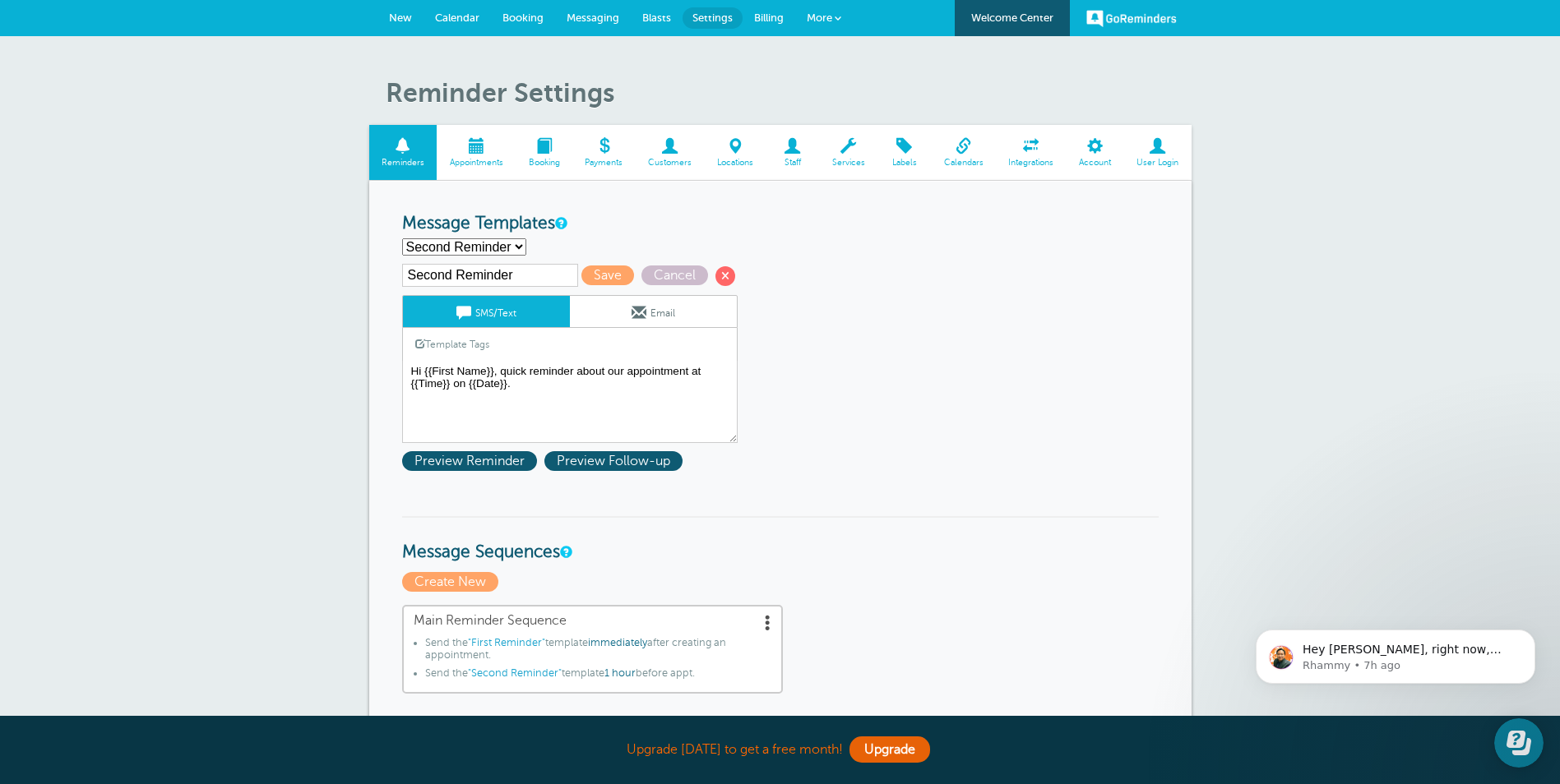
click at [390, 11] on link "New" at bounding box center [401, 17] width 46 height 36
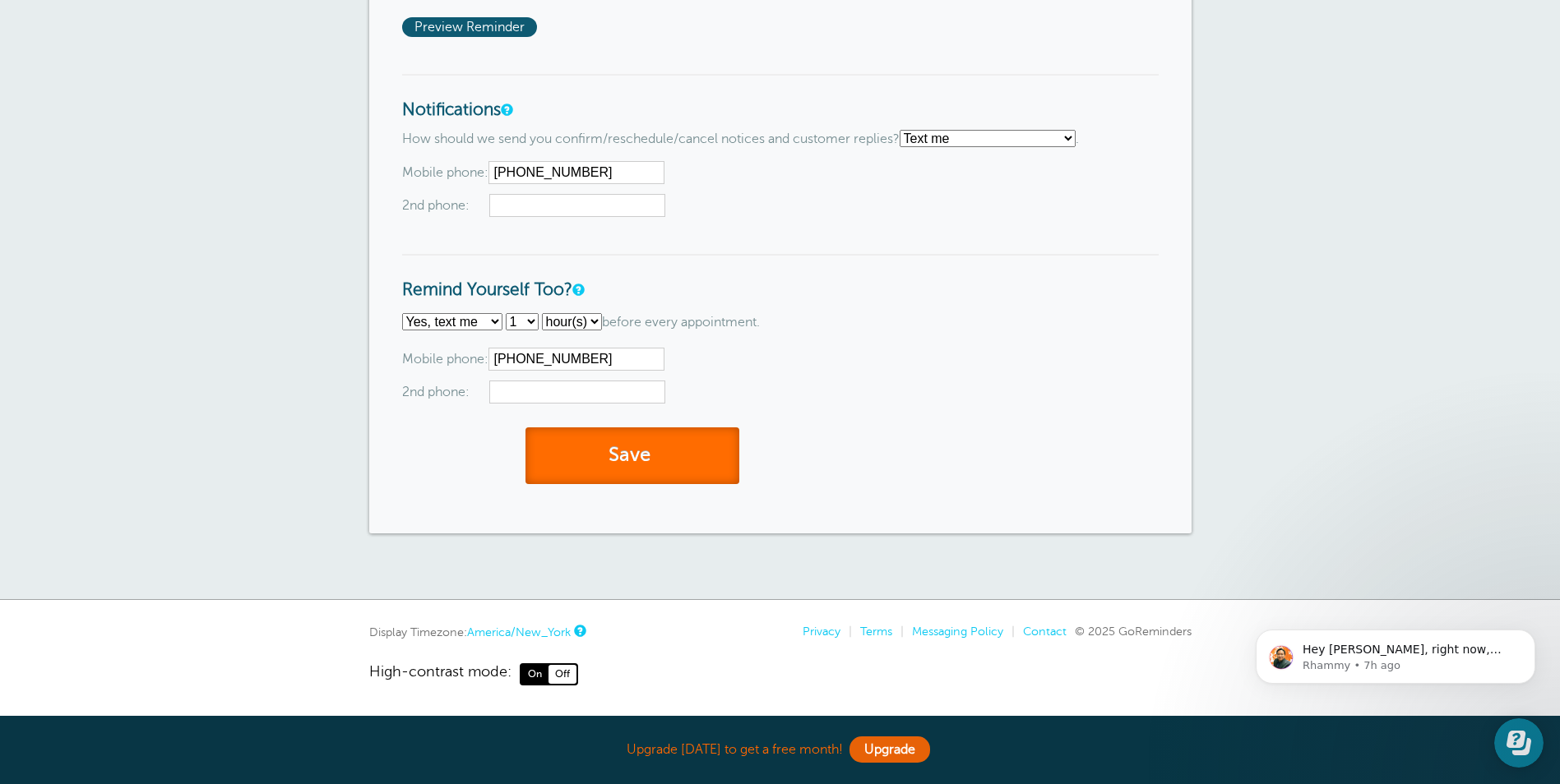
click at [634, 452] on button "Save" at bounding box center [632, 456] width 214 height 57
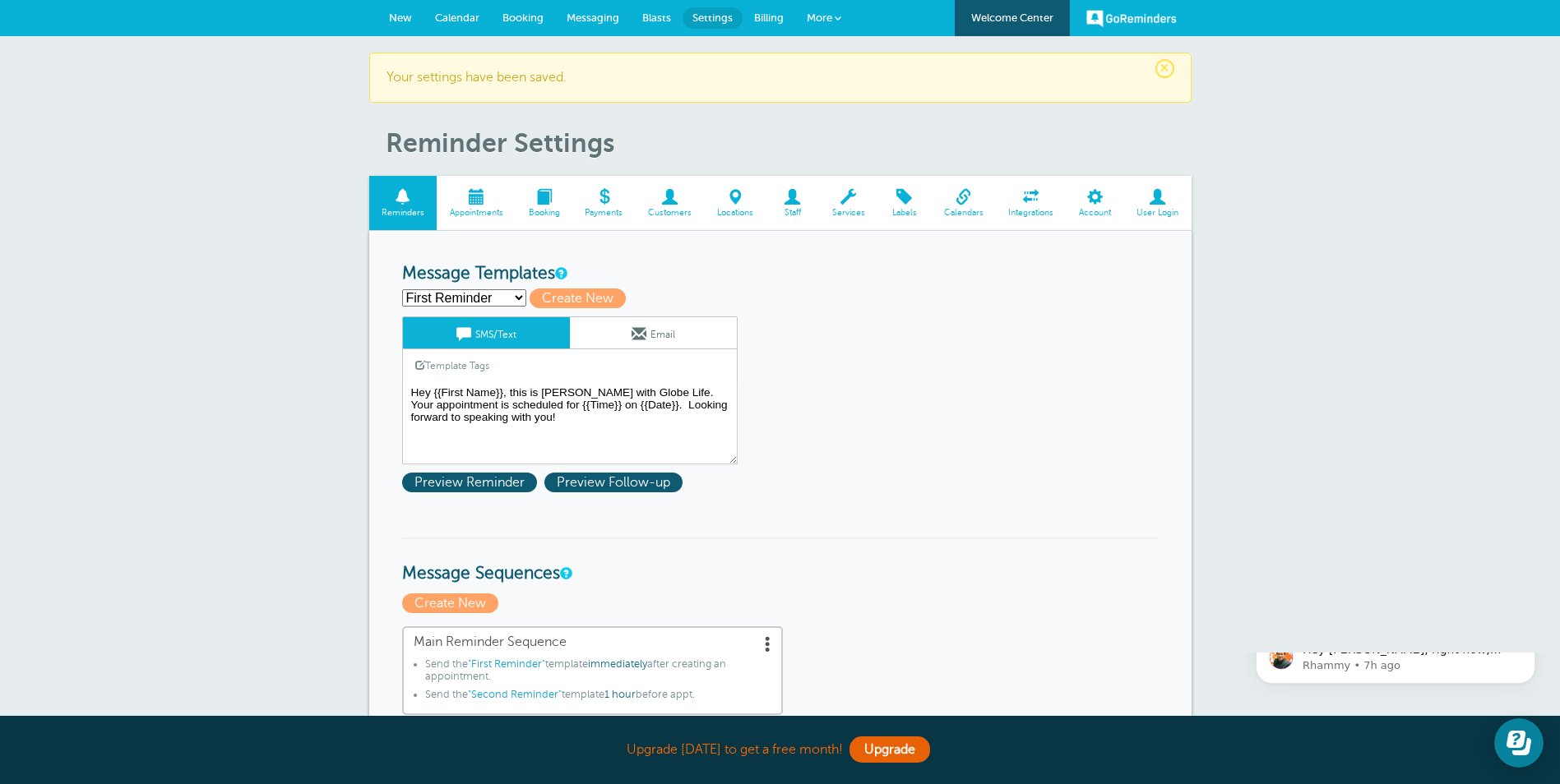
click at [470, 208] on span "Appointments" at bounding box center [475, 213] width 63 height 10
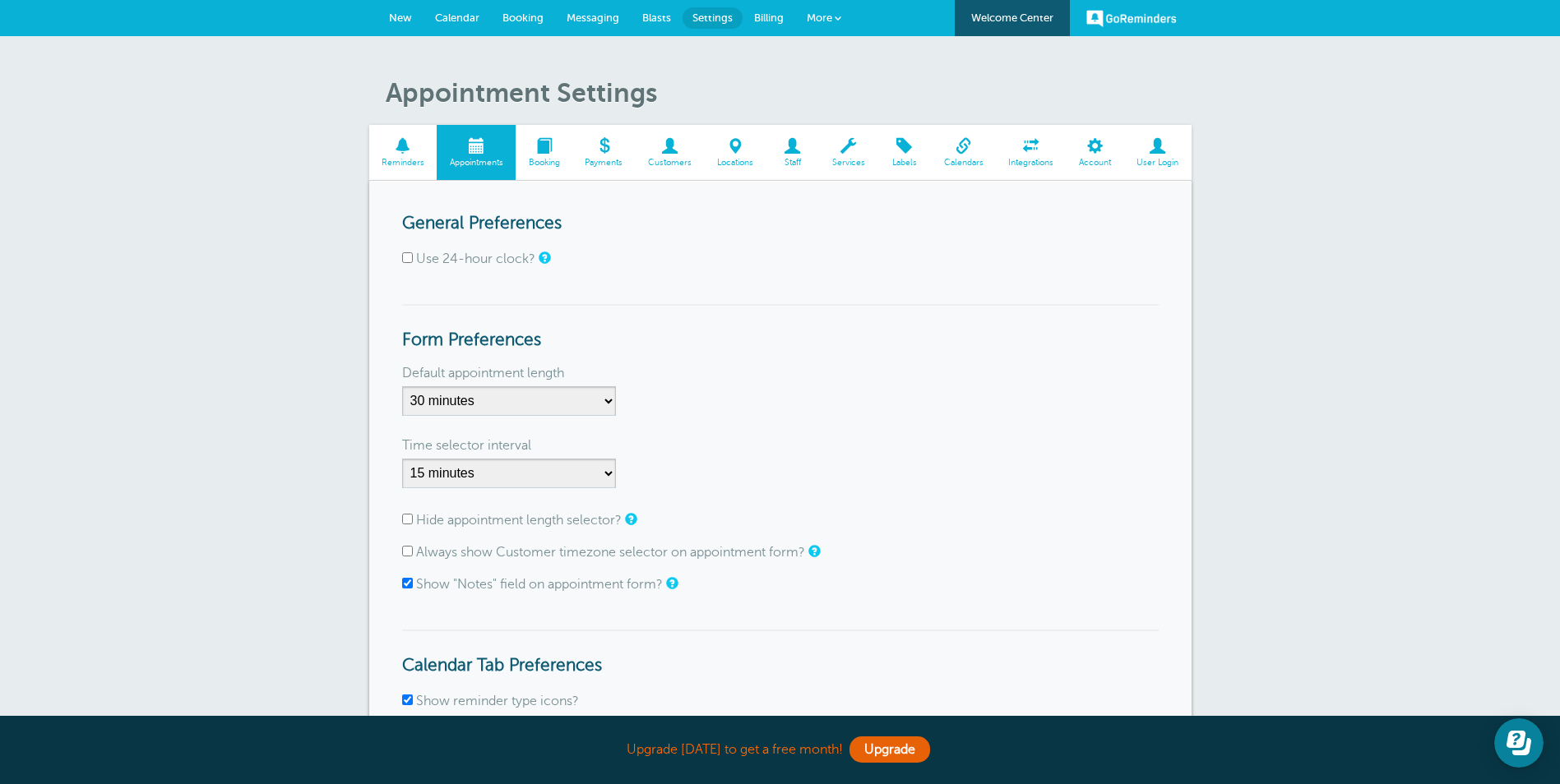
click at [403, 17] on span "New" at bounding box center [401, 17] width 23 height 13
